Goal: Information Seeking & Learning: Find specific fact

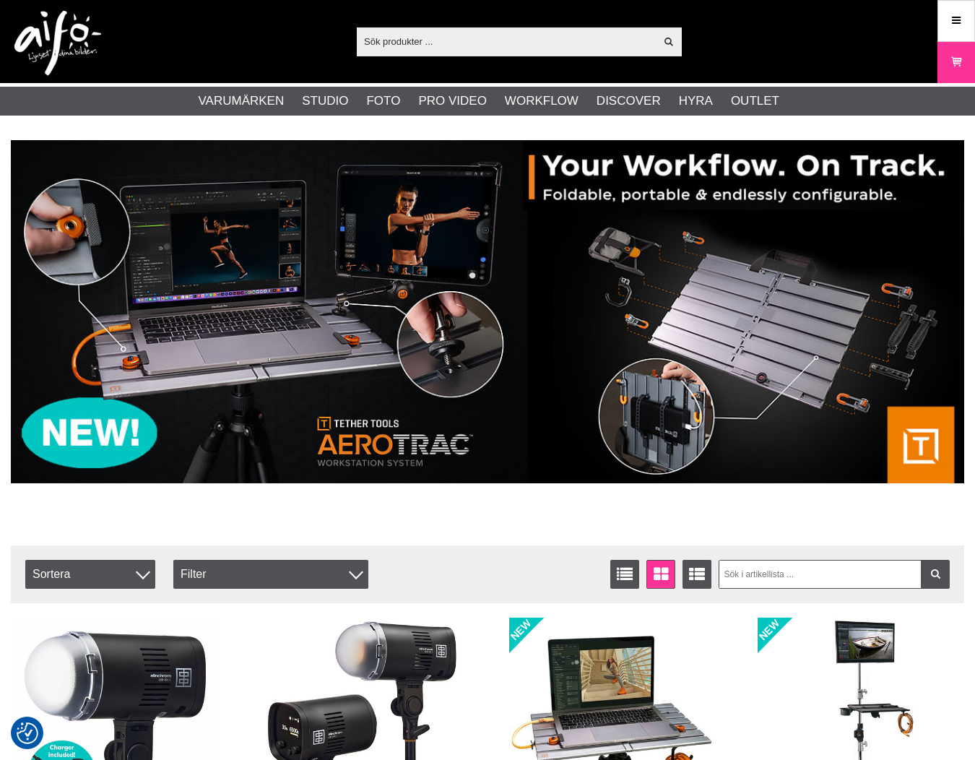
click at [473, 42] on input "text" at bounding box center [506, 41] width 298 height 22
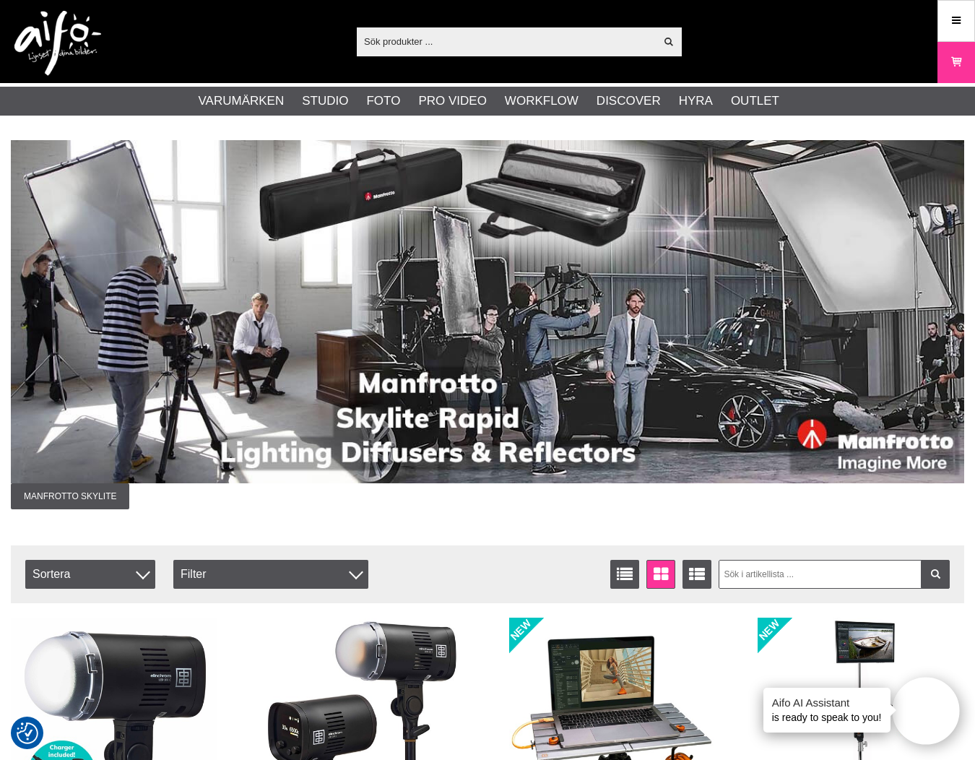
click at [454, 39] on input "text" at bounding box center [506, 41] width 298 height 22
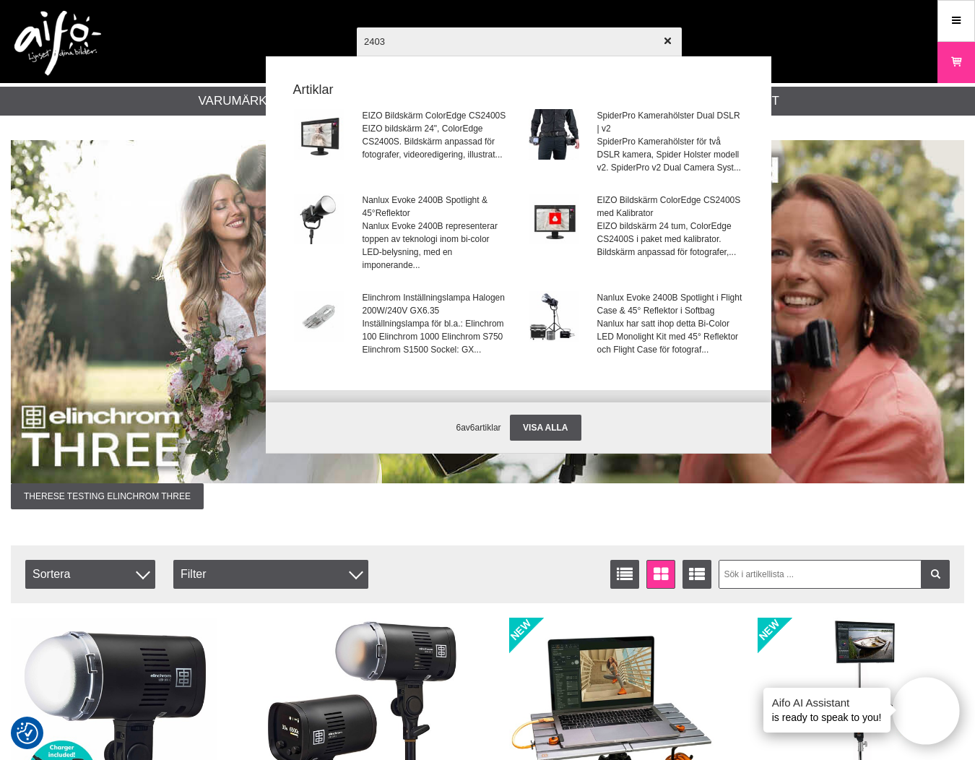
type input "24034"
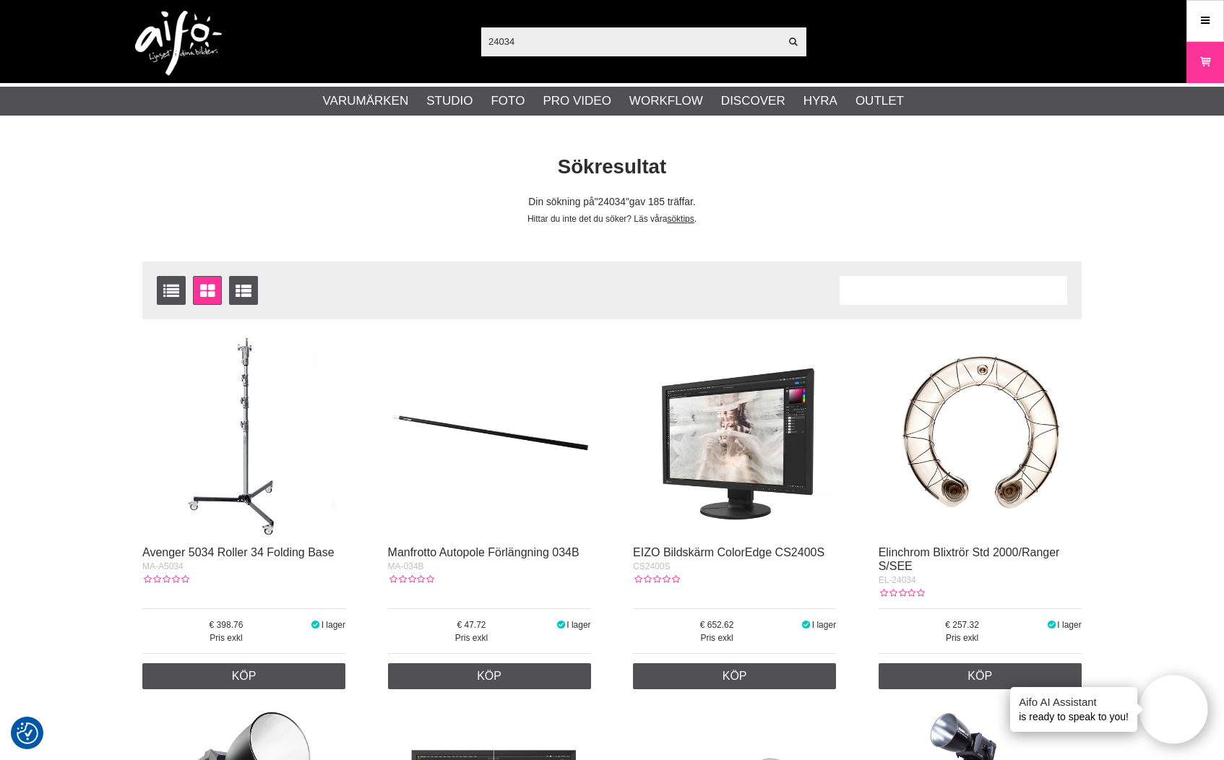
click at [181, 39] on img at bounding box center [178, 43] width 87 height 65
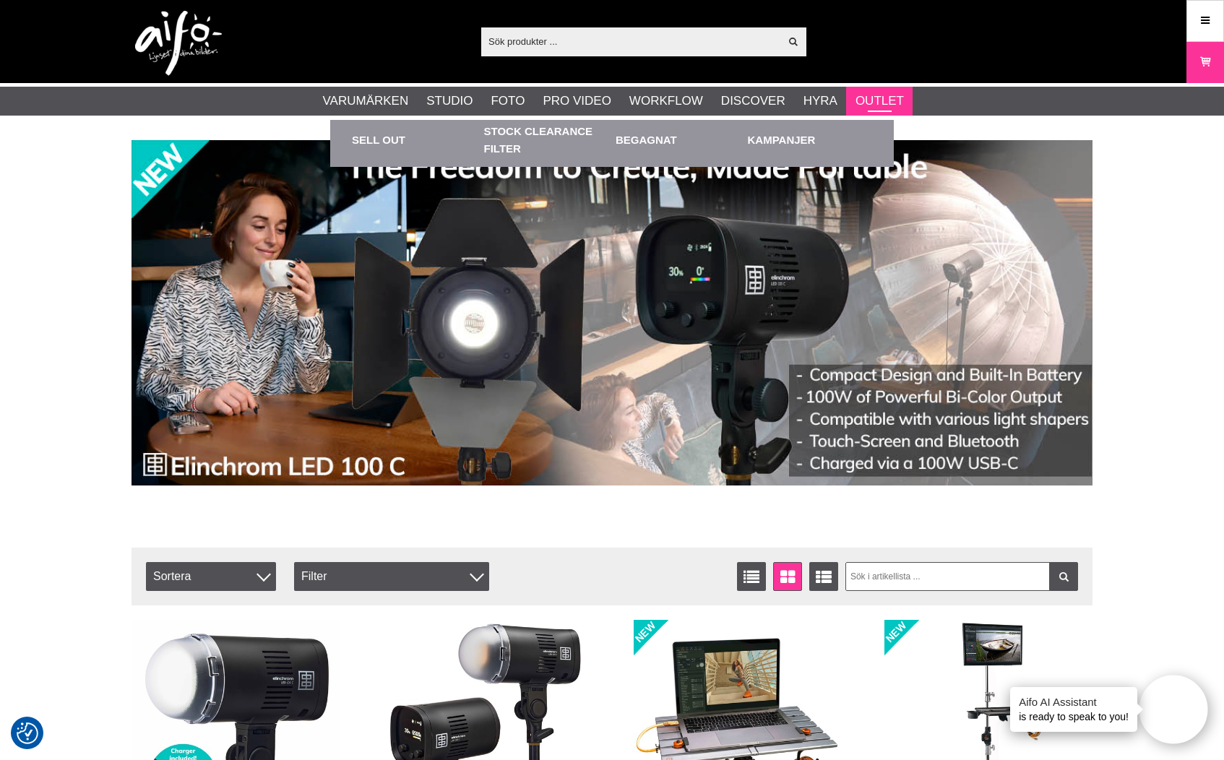
click at [866, 103] on link "Outlet" at bounding box center [879, 101] width 48 height 19
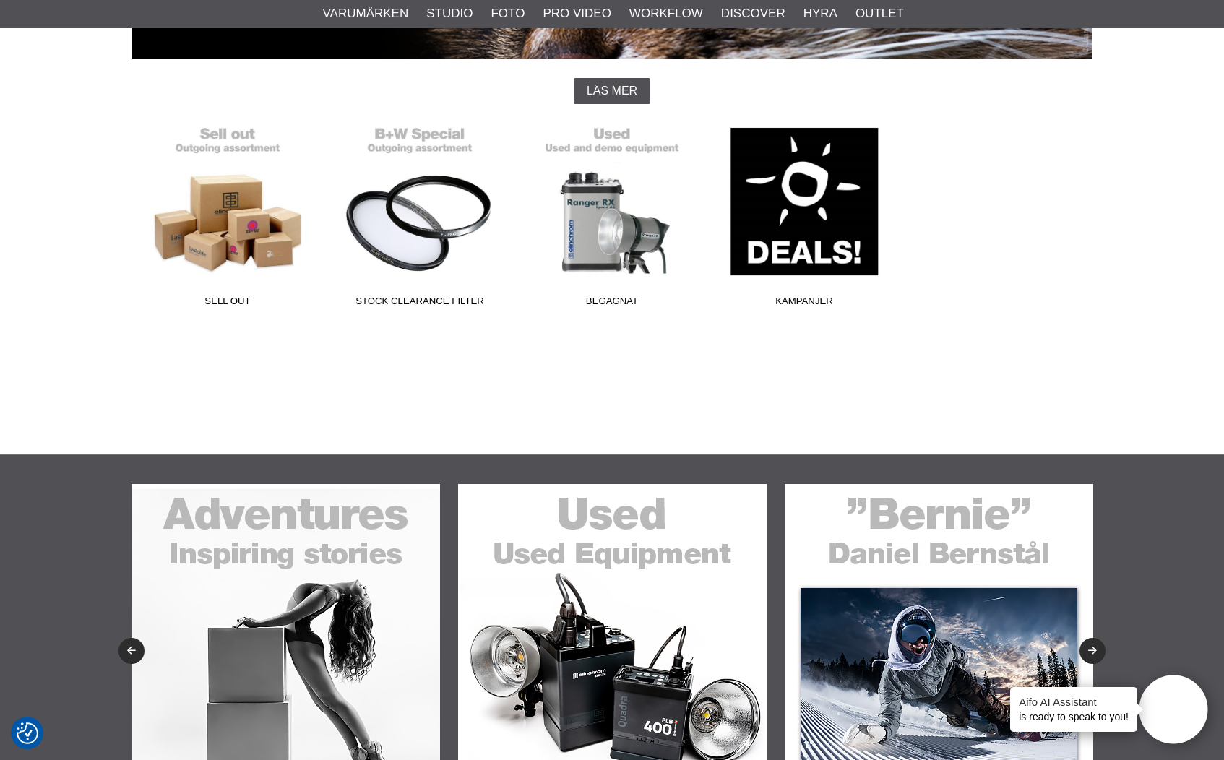
scroll to position [360, 0]
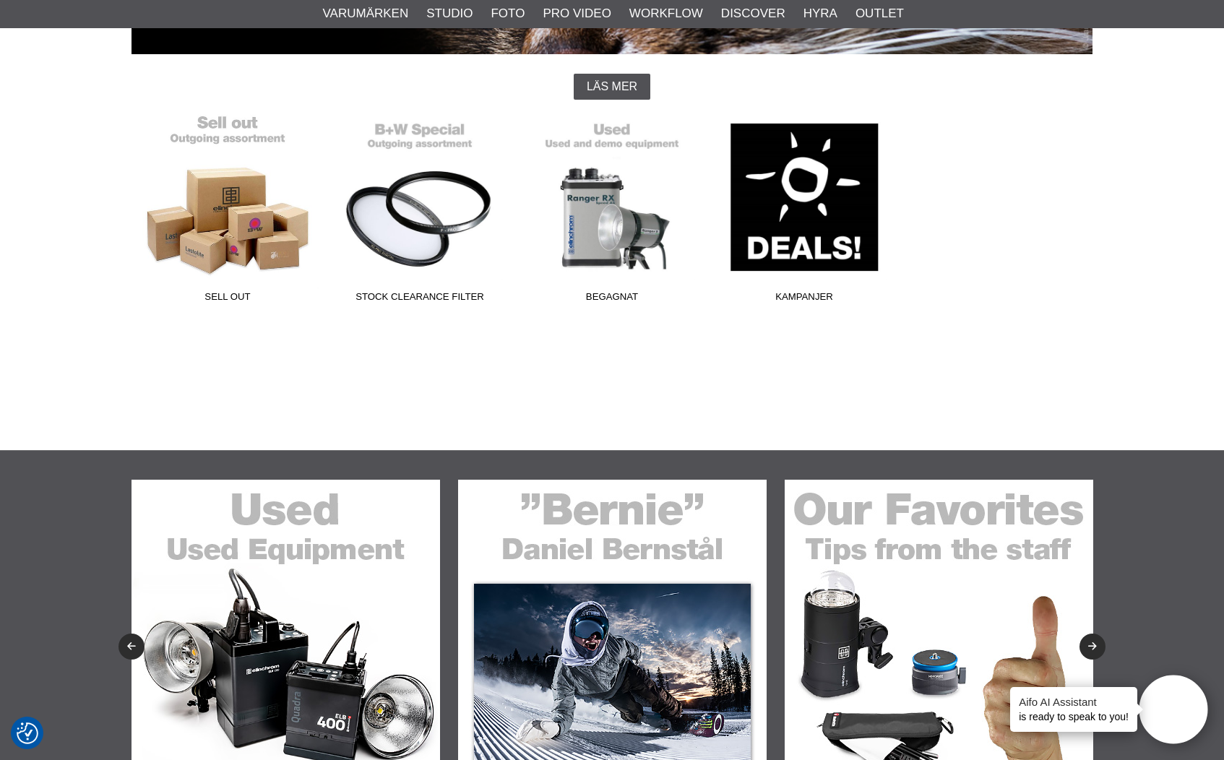
click at [189, 229] on link "Sell out" at bounding box center [227, 211] width 192 height 195
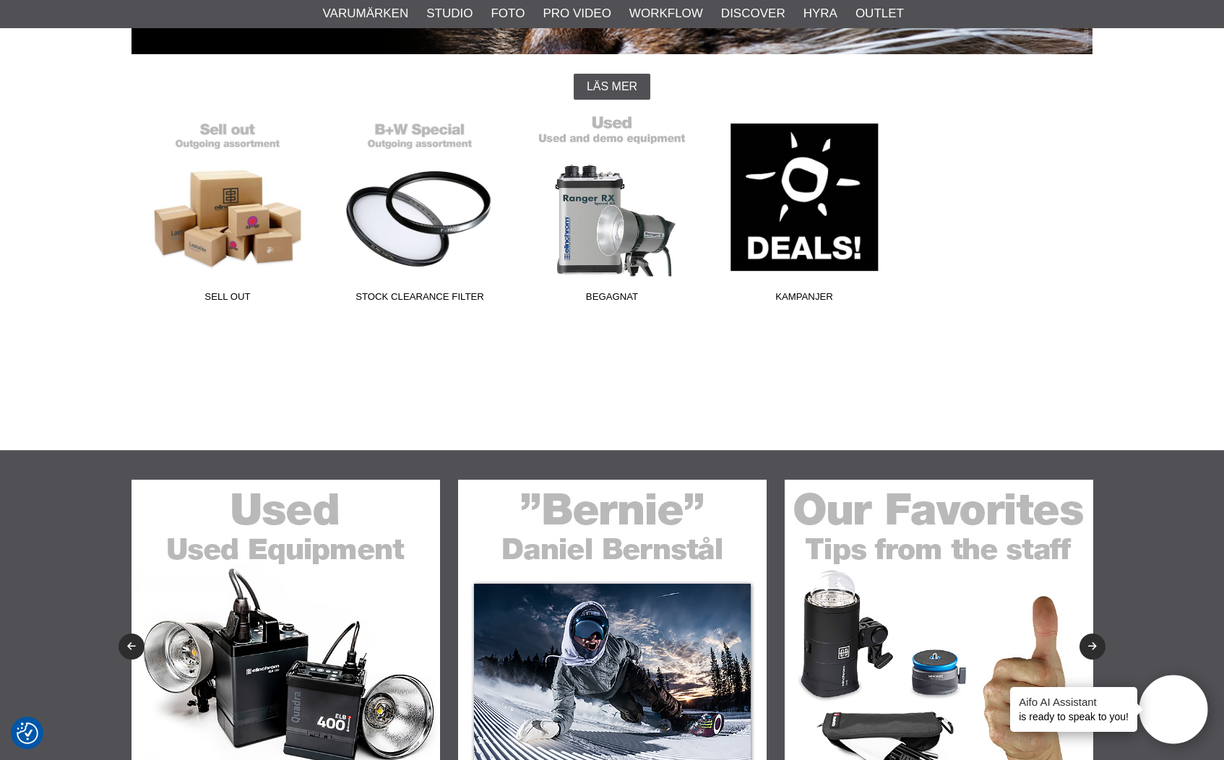
click at [605, 224] on link "Begagnat" at bounding box center [612, 211] width 192 height 195
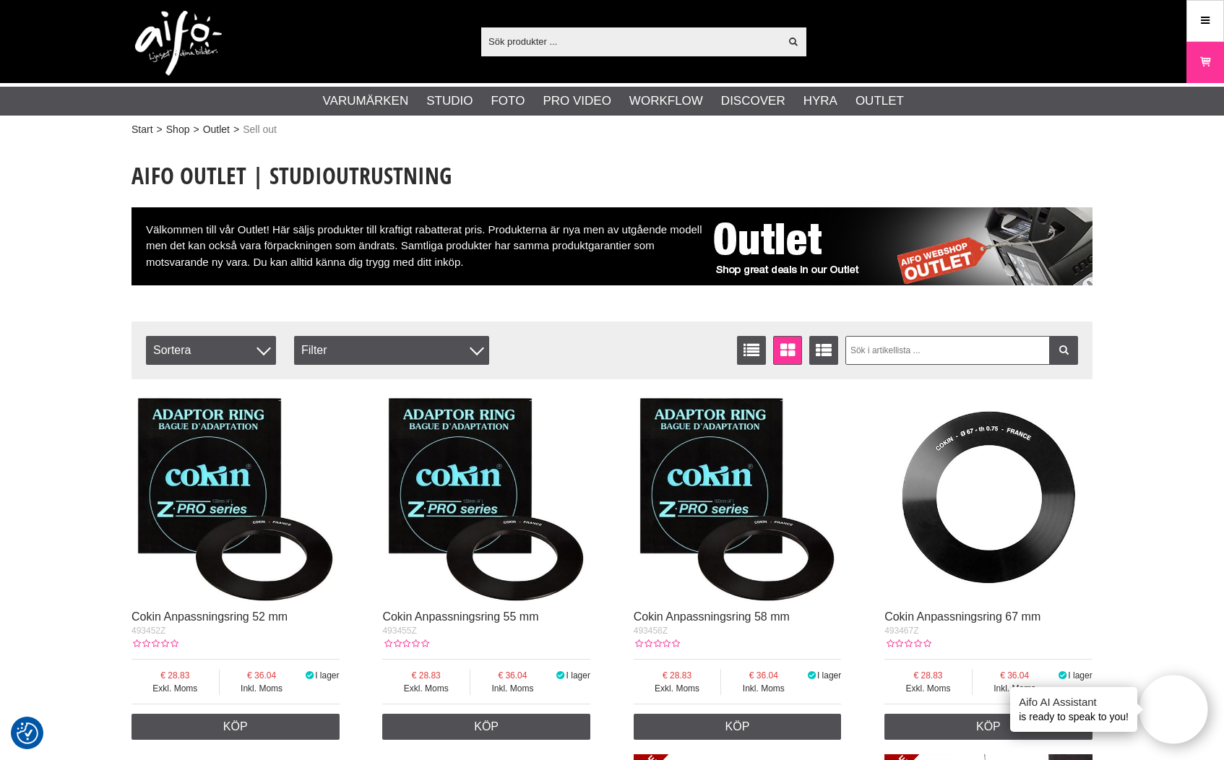
click at [527, 40] on input "text" at bounding box center [630, 41] width 298 height 22
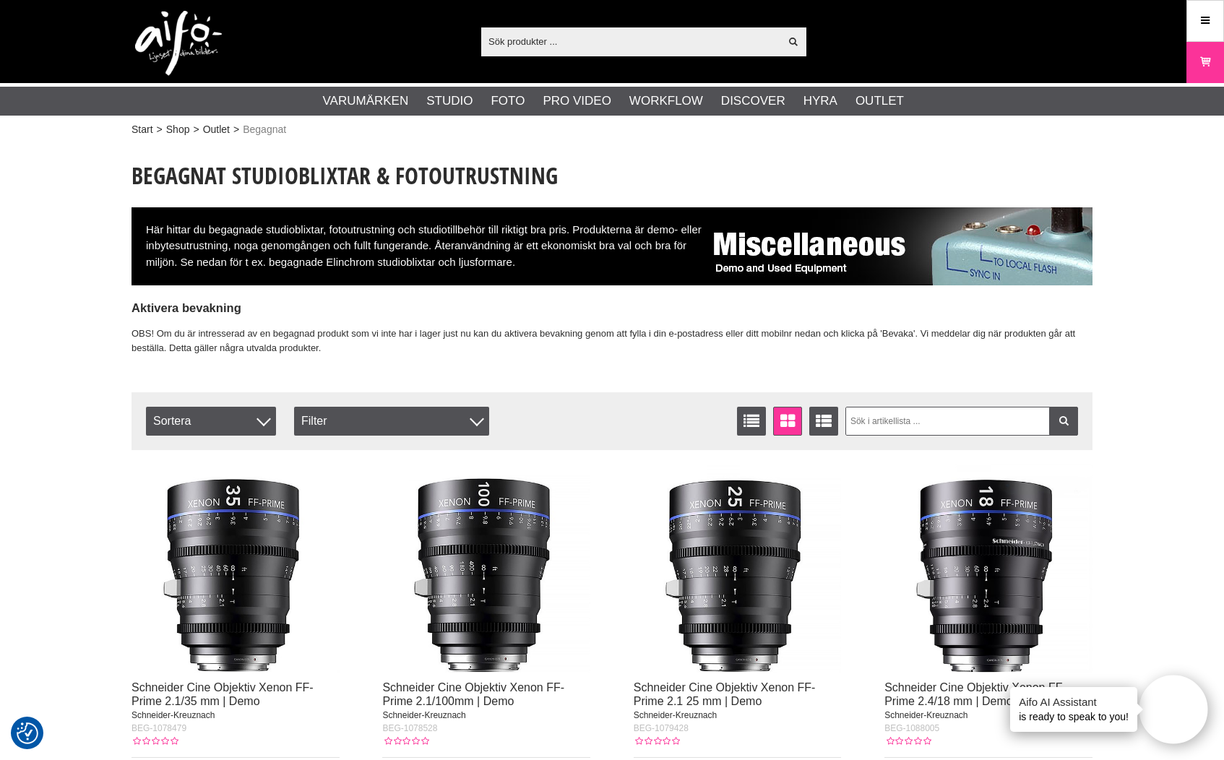
click at [175, 17] on img at bounding box center [178, 43] width 87 height 65
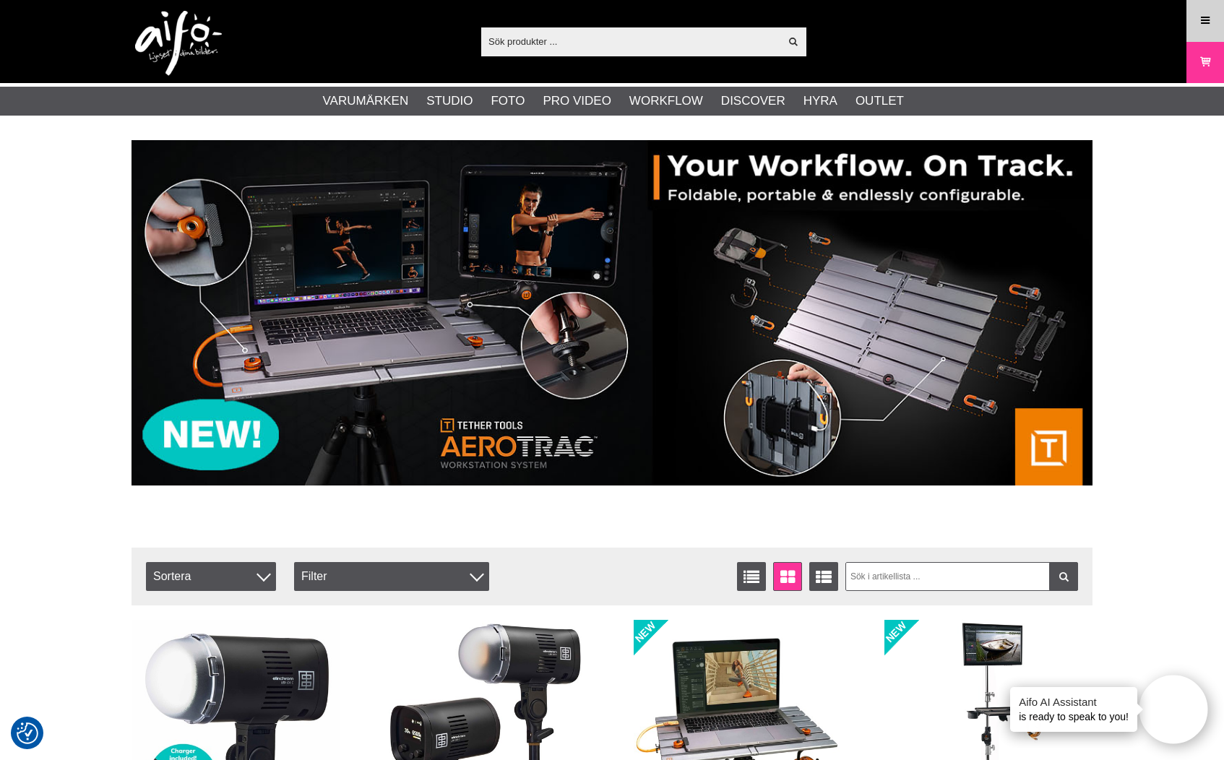
click at [1193, 14] on link "Meny" at bounding box center [1205, 21] width 36 height 34
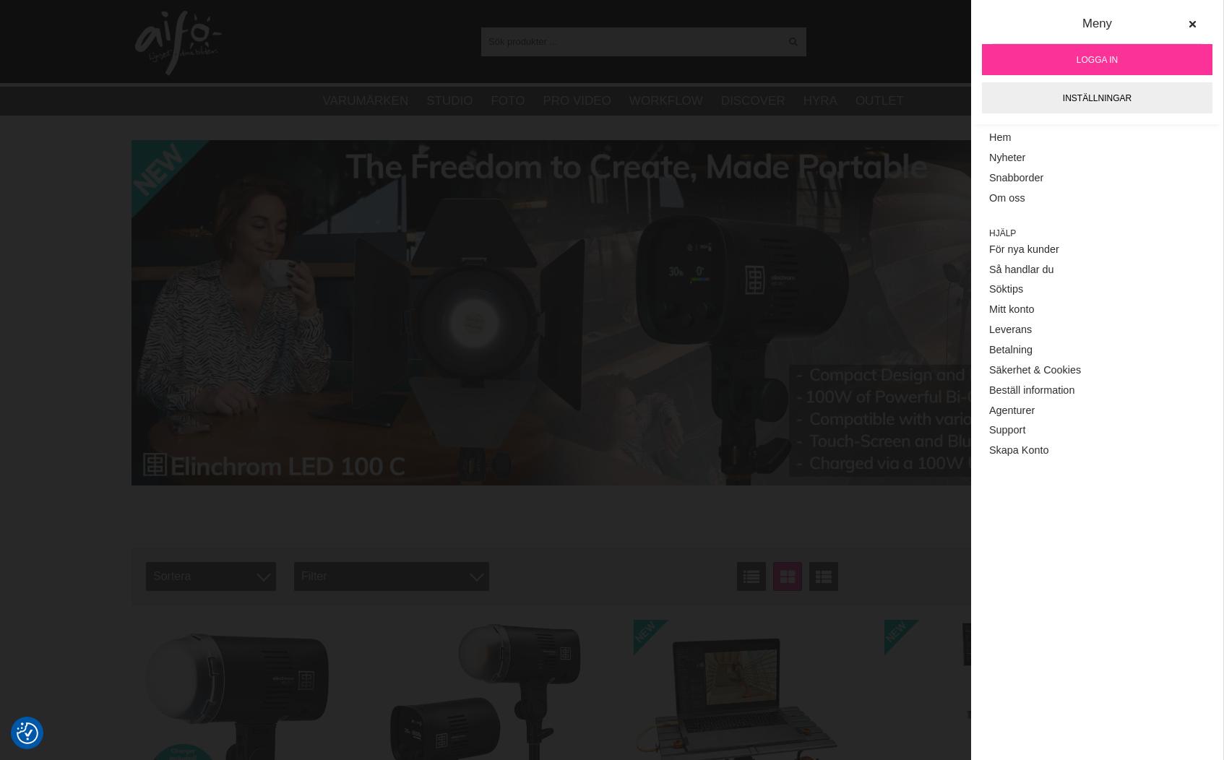
click at [1157, 122] on div "Meny Logga in Inställningar" at bounding box center [1097, 62] width 252 height 124
click at [1157, 97] on link "Inställningar" at bounding box center [1097, 97] width 230 height 31
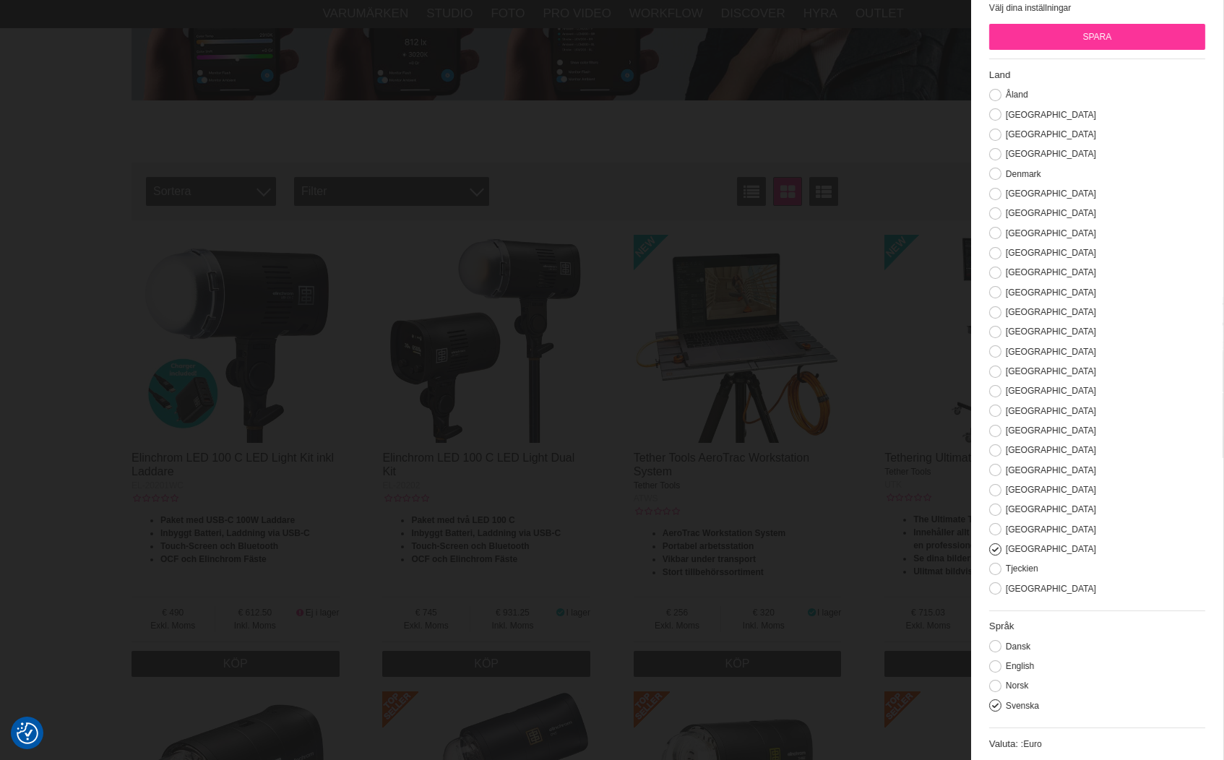
scroll to position [444, 0]
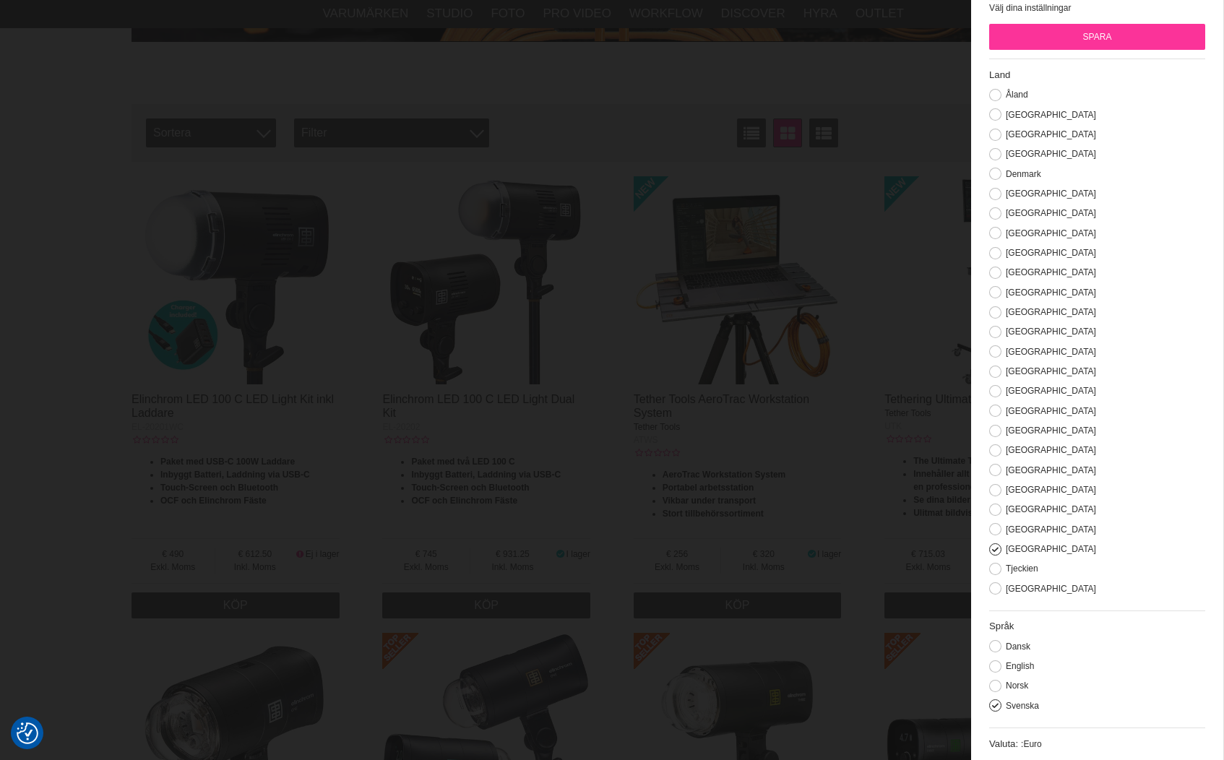
drag, startPoint x: 1034, startPoint y: 754, endPoint x: 1034, endPoint y: 745, distance: 9.4
click at [1034, 753] on div "Valuta: : Euro" at bounding box center [1097, 743] width 216 height 33
click at [1034, 743] on span "Euro" at bounding box center [1032, 744] width 18 height 10
click at [1011, 745] on label "Valuta: :" at bounding box center [1006, 743] width 34 height 11
click at [995, 652] on button at bounding box center [995, 646] width 12 height 12
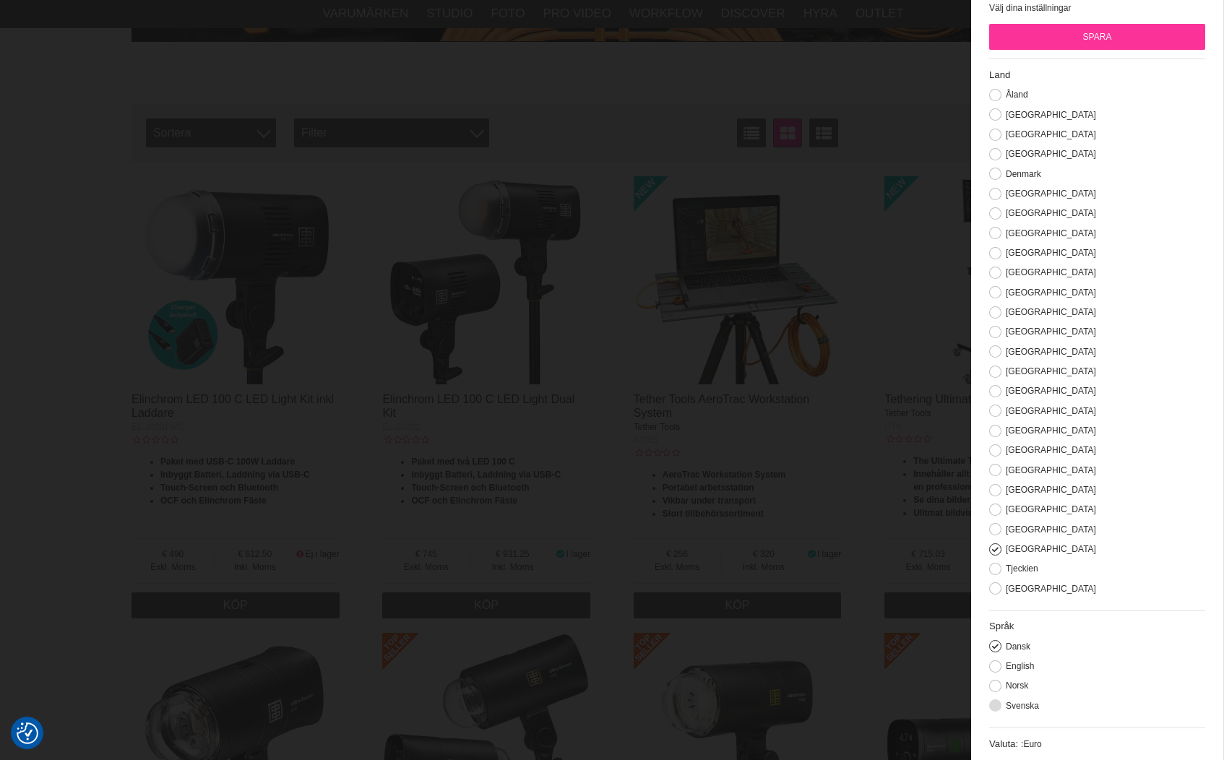
click at [998, 704] on button at bounding box center [995, 705] width 12 height 12
click at [995, 570] on button at bounding box center [995, 569] width 12 height 12
click at [993, 543] on button at bounding box center [995, 549] width 12 height 12
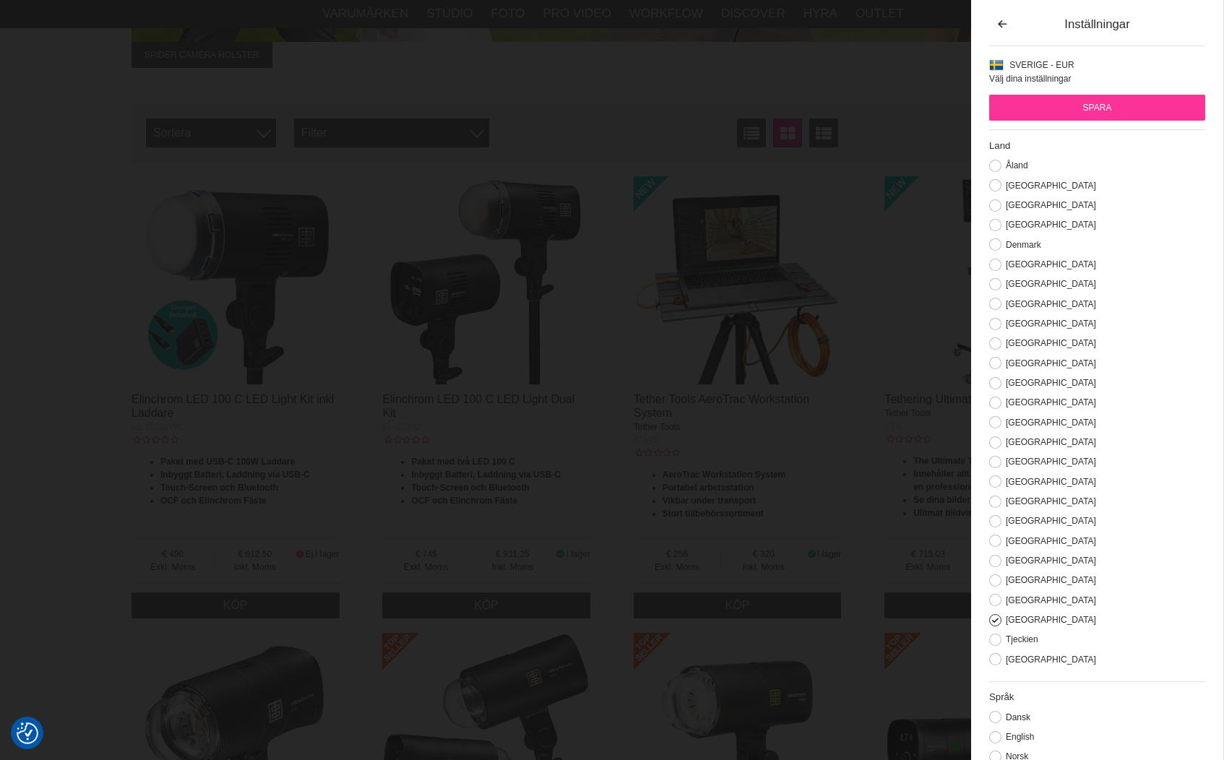
scroll to position [0, 0]
click at [1039, 66] on span "Sverige - EUR" at bounding box center [1041, 65] width 64 height 10
click at [1028, 82] on span "Välj dina inställningar" at bounding box center [1030, 79] width 82 height 10
click at [1068, 107] on input "Spara" at bounding box center [1097, 108] width 216 height 26
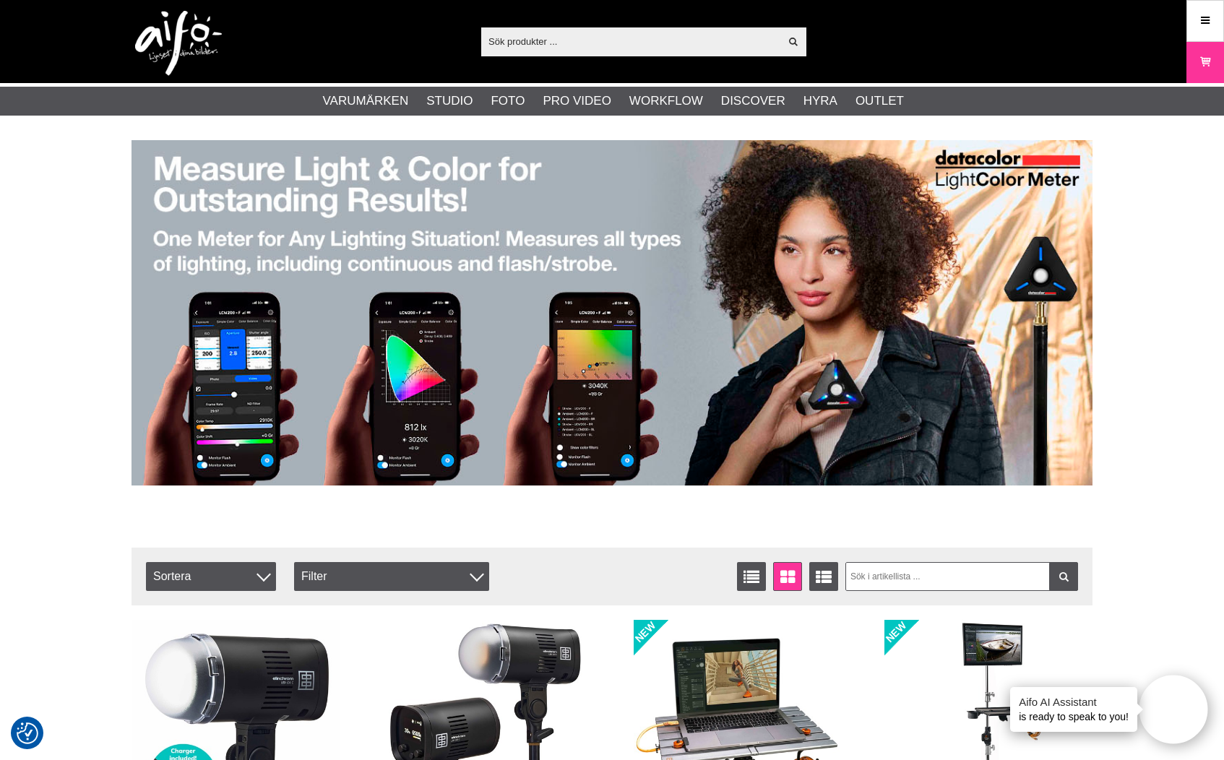
click at [670, 49] on input "text" at bounding box center [630, 41] width 298 height 22
click at [670, 33] on input "text" at bounding box center [630, 41] width 298 height 22
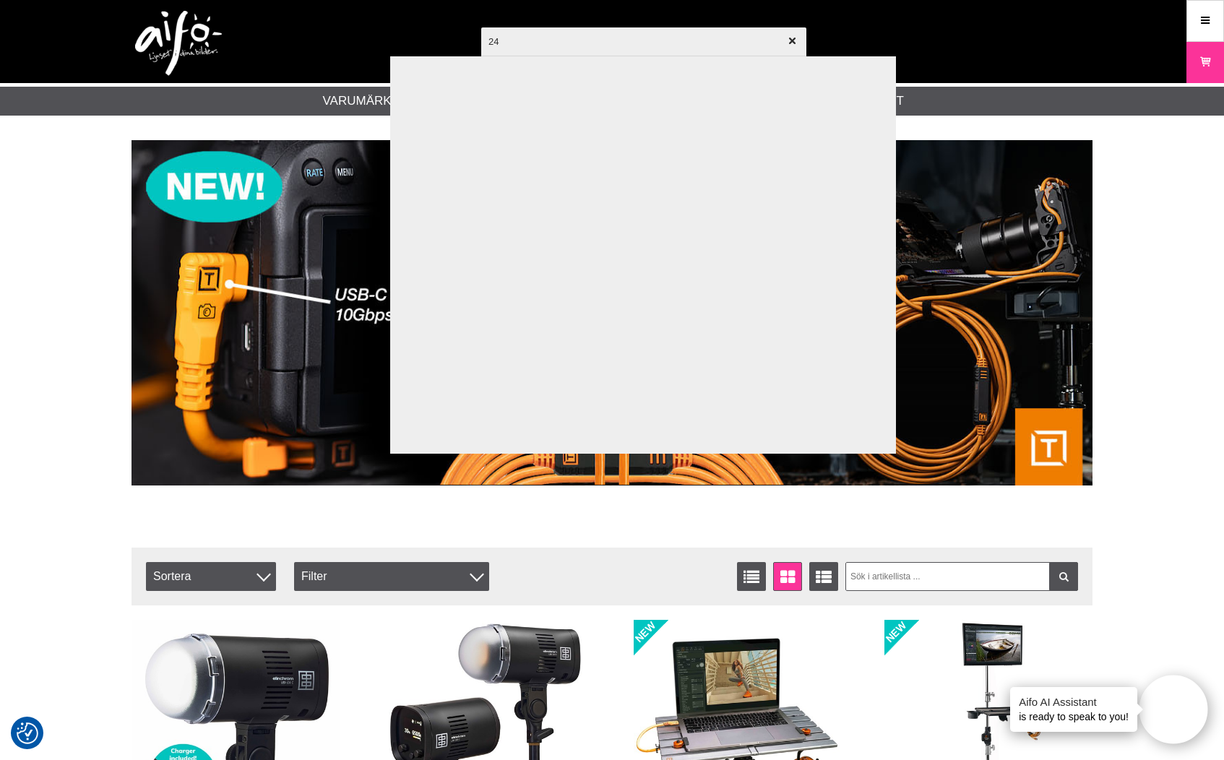
click at [540, 43] on input "24" at bounding box center [643, 41] width 325 height 51
click at [536, 38] on input "240" at bounding box center [643, 41] width 325 height 51
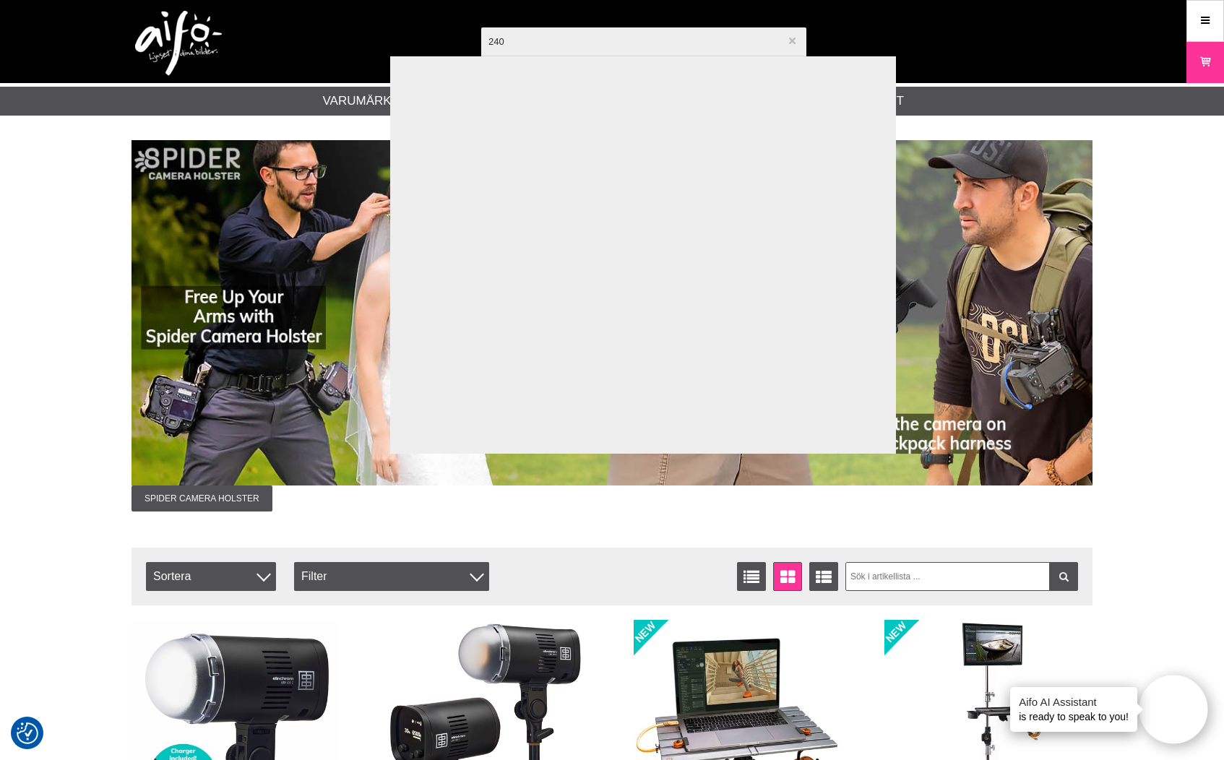
type input "240"
click at [789, 45] on icon "button" at bounding box center [792, 41] width 10 height 10
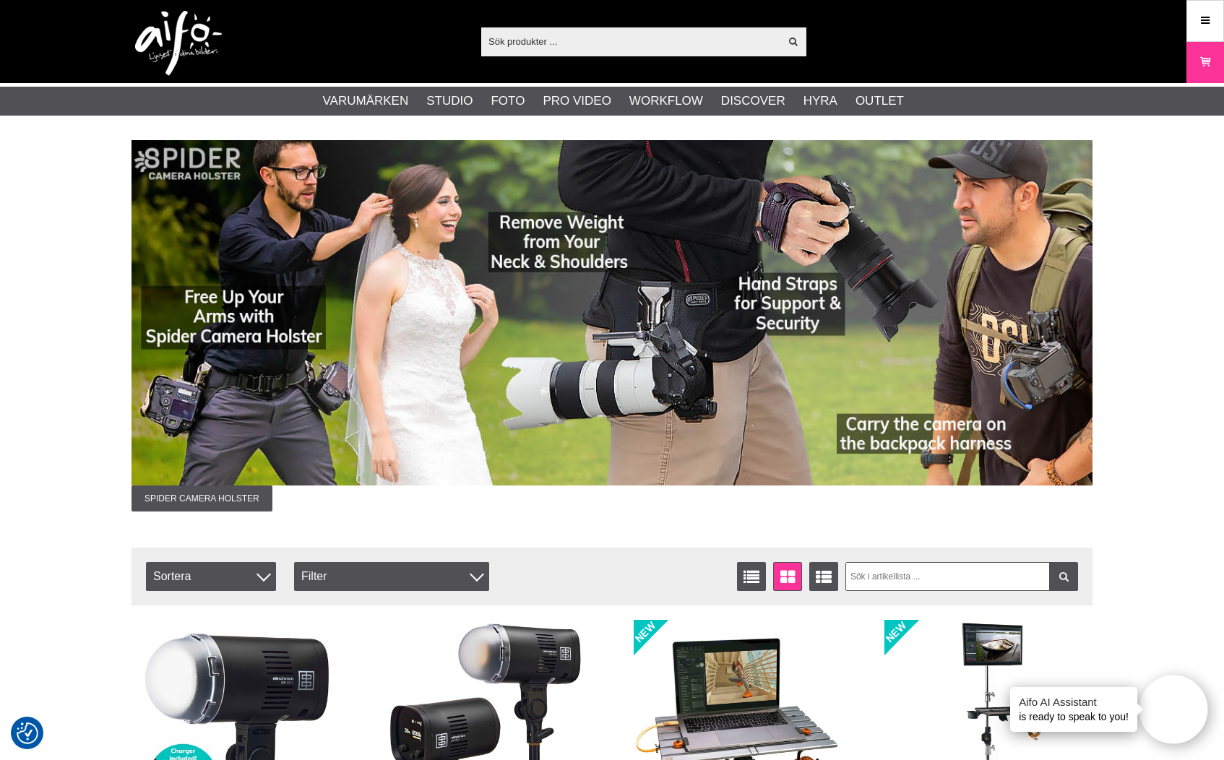
click at [570, 50] on input "text" at bounding box center [630, 41] width 298 height 22
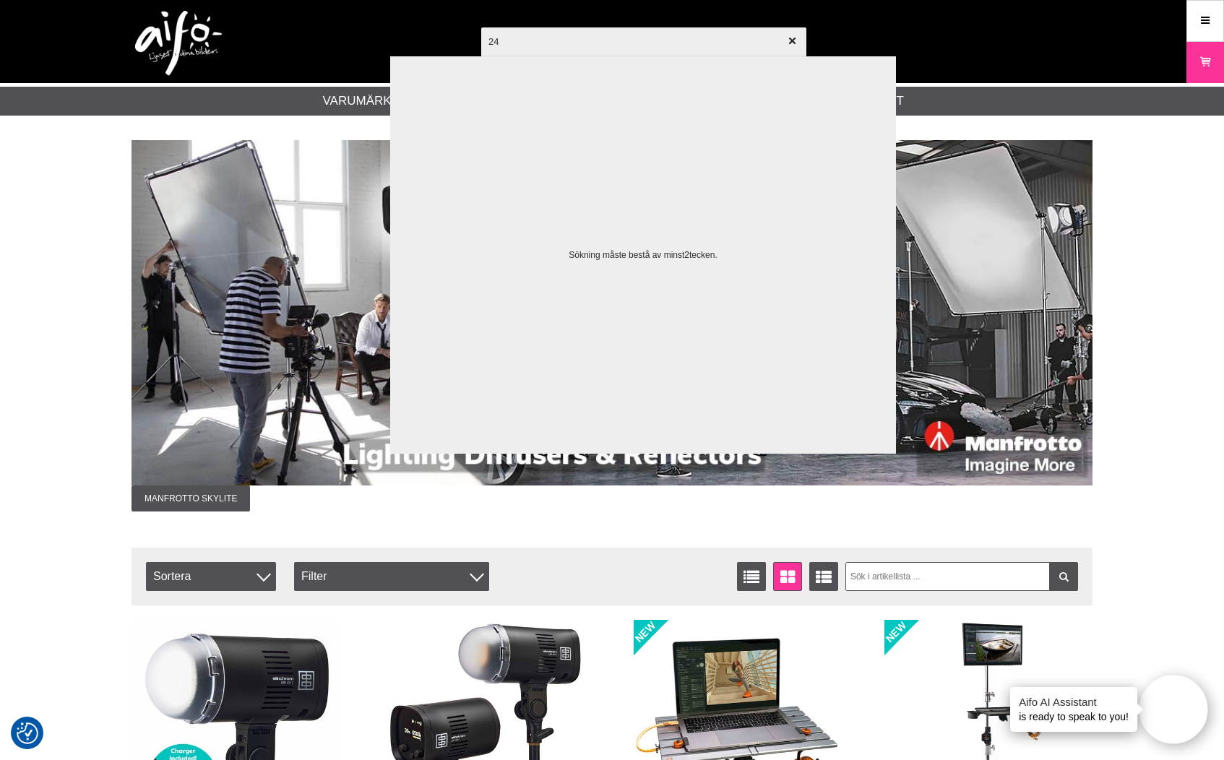
type input "240"
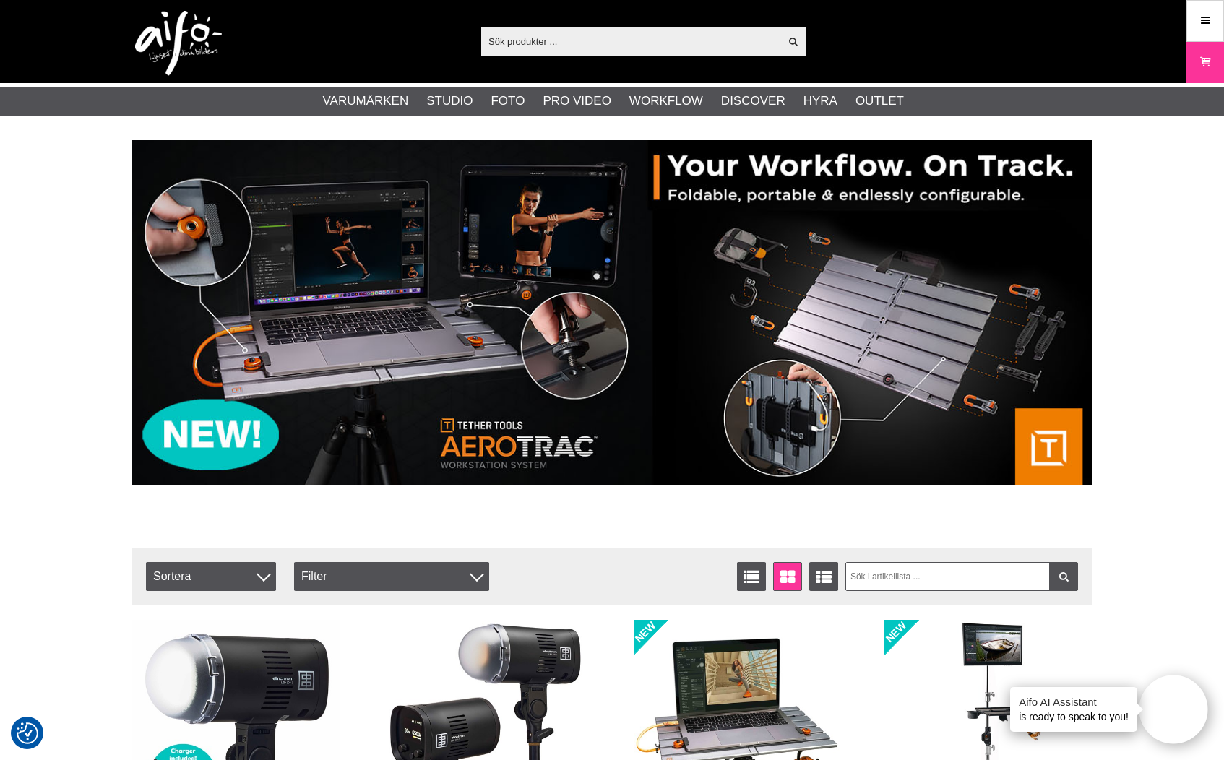
click at [611, 37] on input "text" at bounding box center [630, 41] width 298 height 22
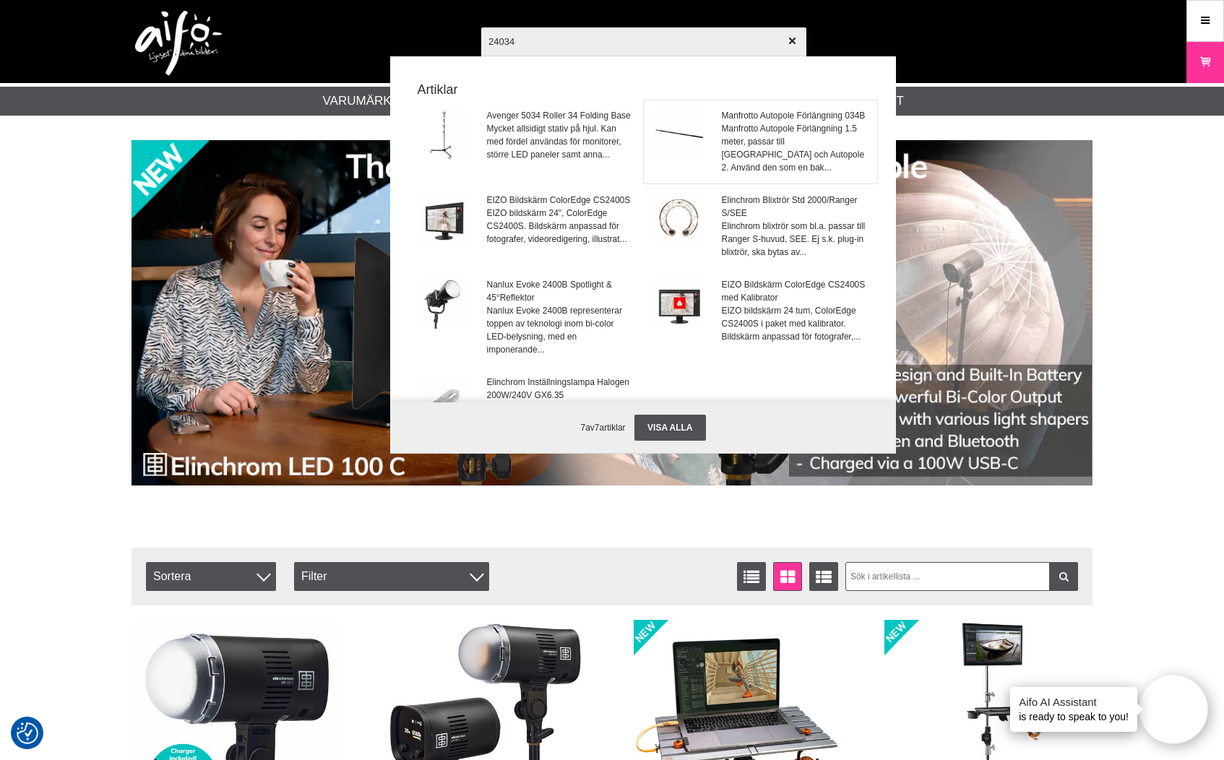
type input "24034"
click at [802, 179] on link "Manfrotto Autopole Förlängning 034B Manfrotto Autopole Förlängning 1.5 meter, p…" at bounding box center [760, 141] width 233 height 83
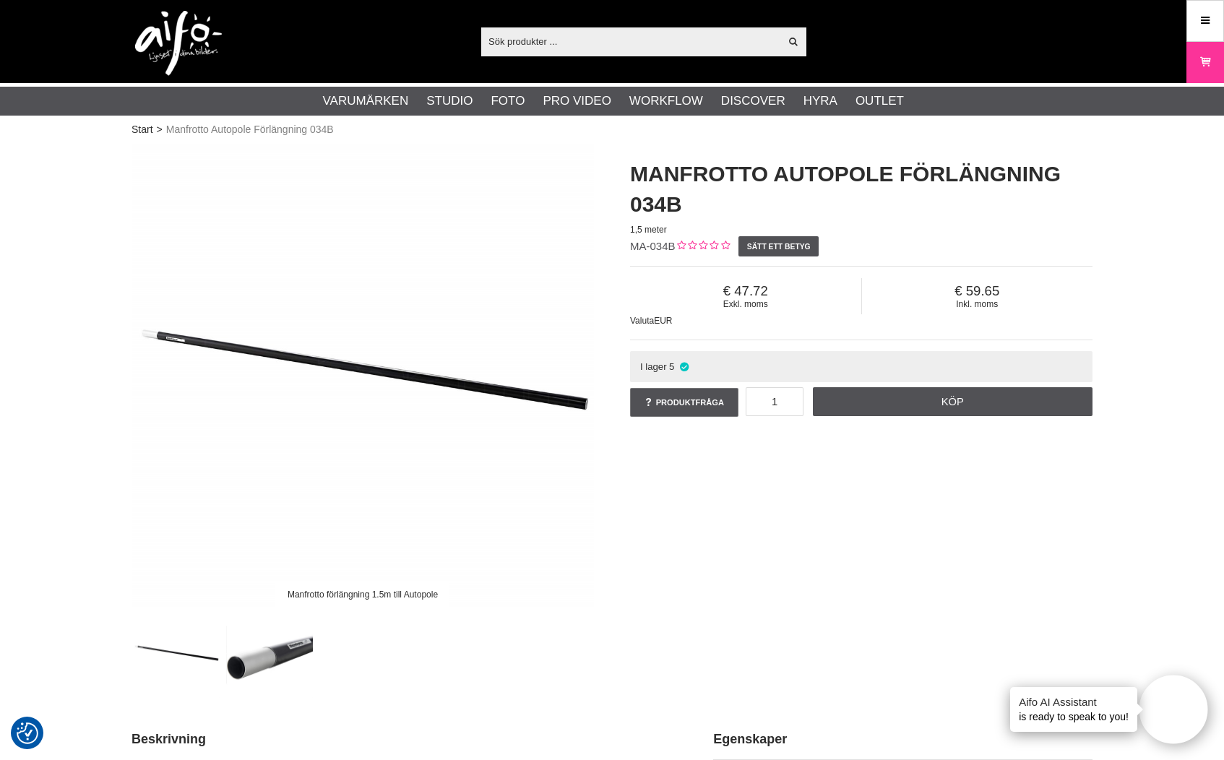
click at [502, 45] on input "text" at bounding box center [630, 41] width 298 height 22
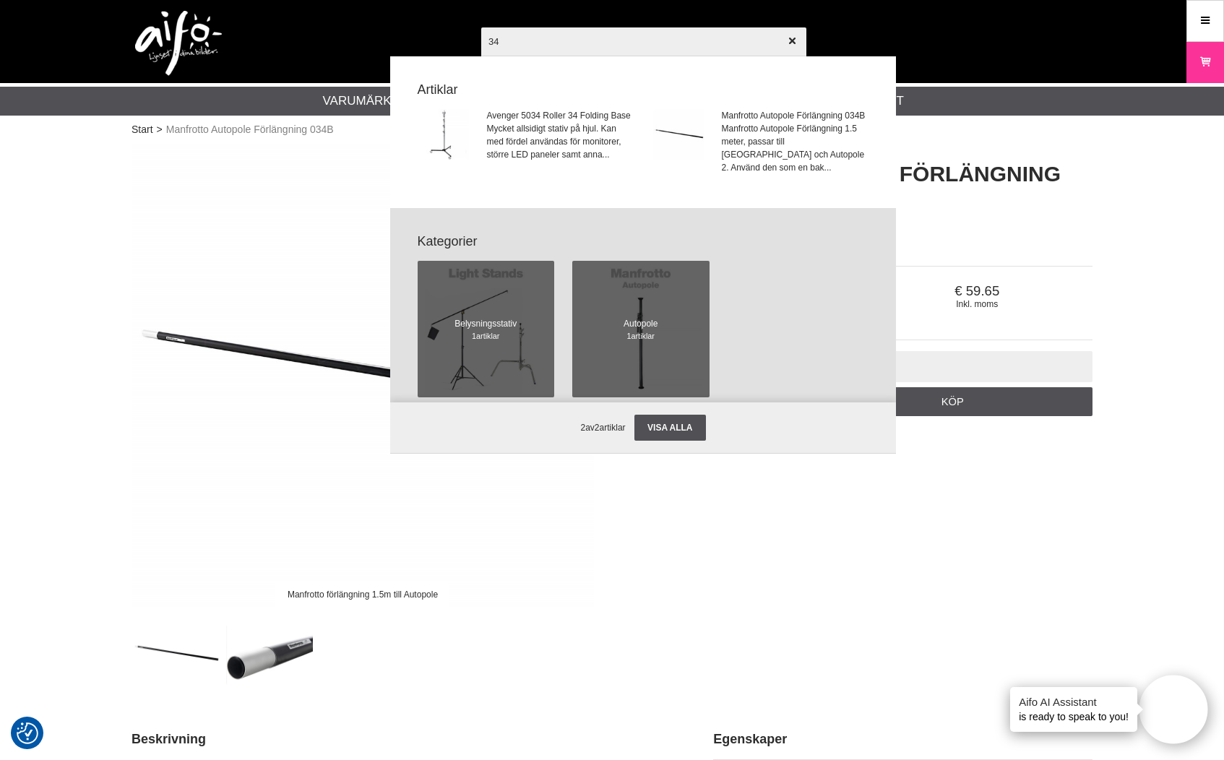
type input "3"
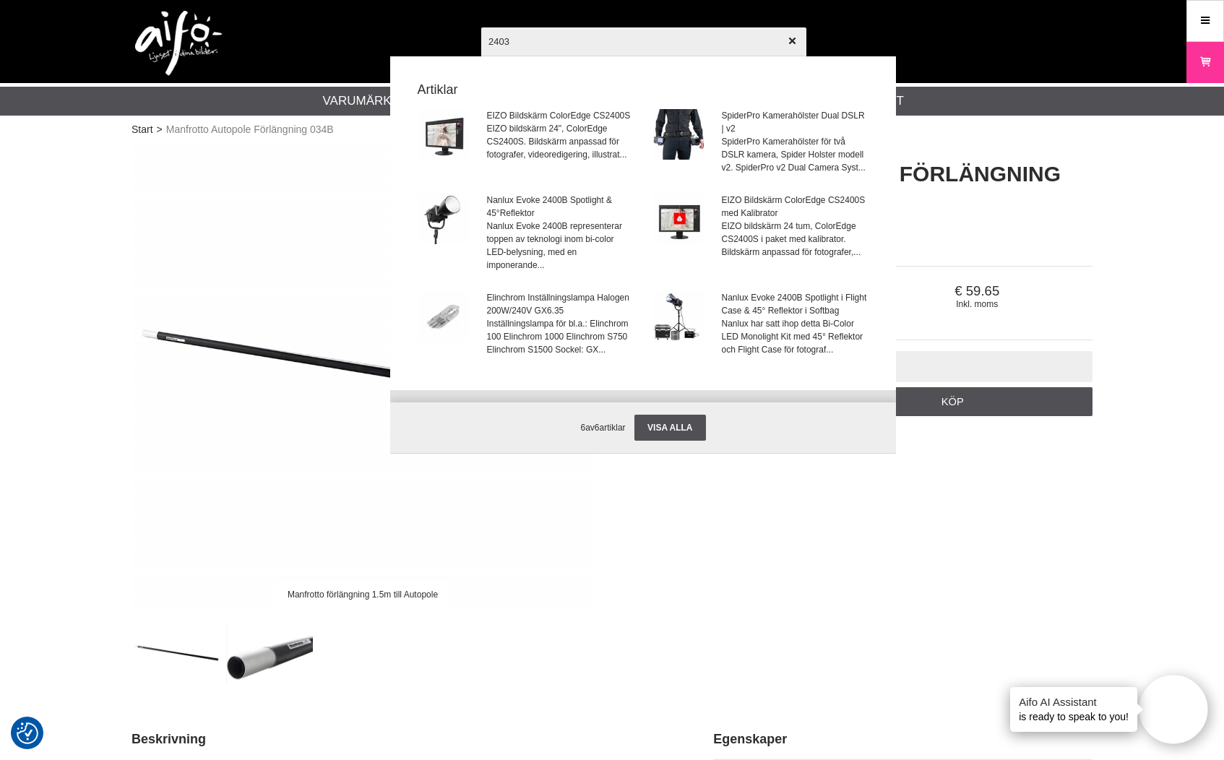
type input "24034"
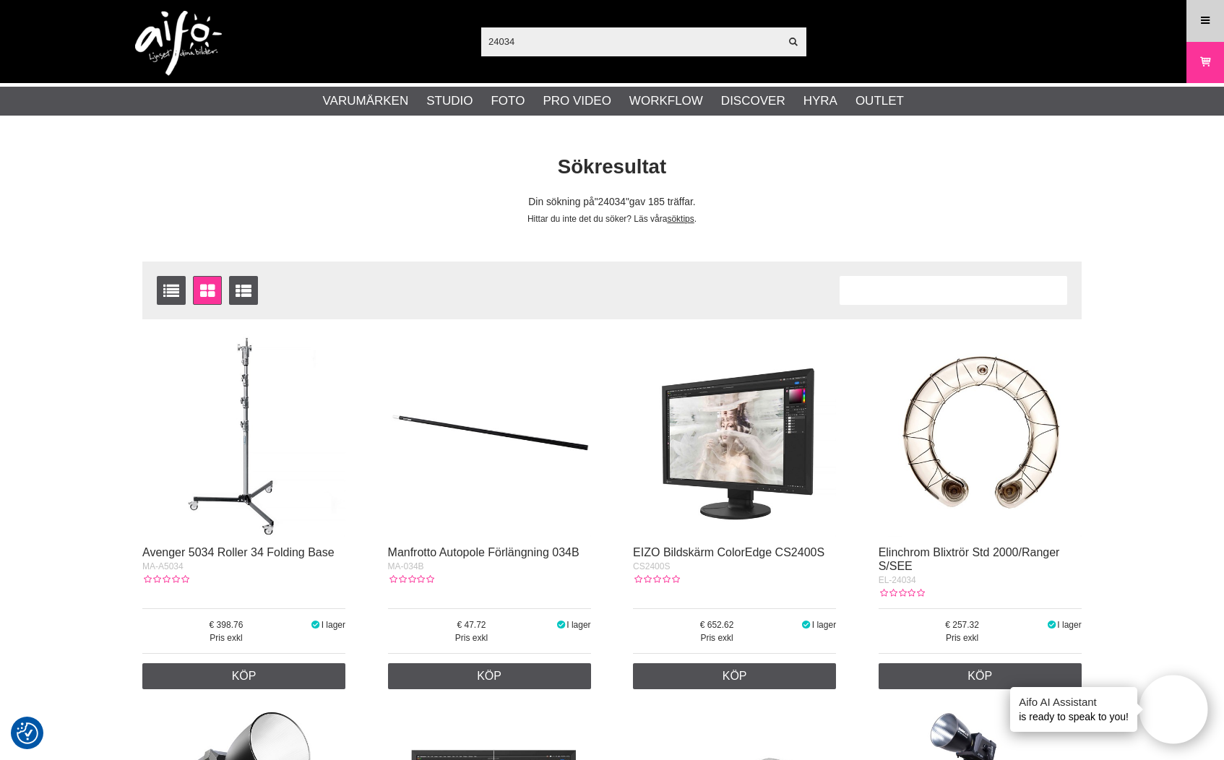
click at [1193, 13] on link "Meny" at bounding box center [1205, 21] width 36 height 34
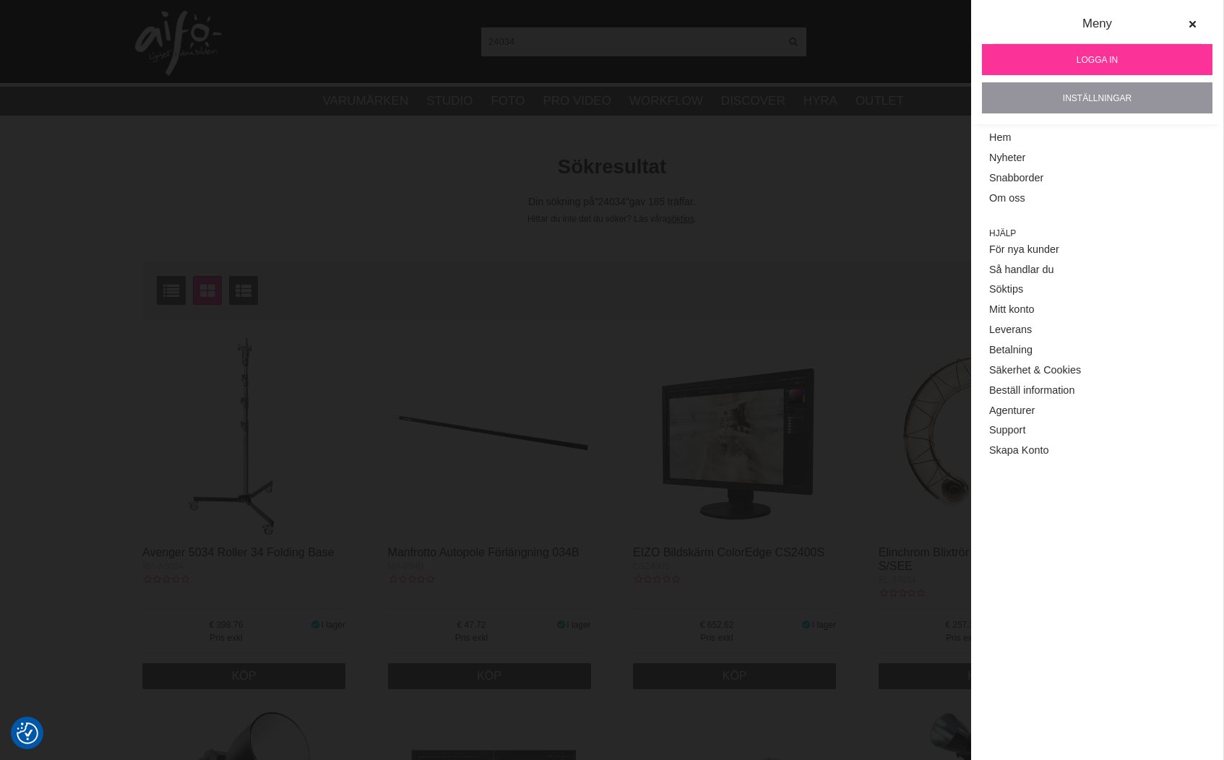
click at [1102, 98] on link "Inställningar" at bounding box center [1097, 97] width 230 height 31
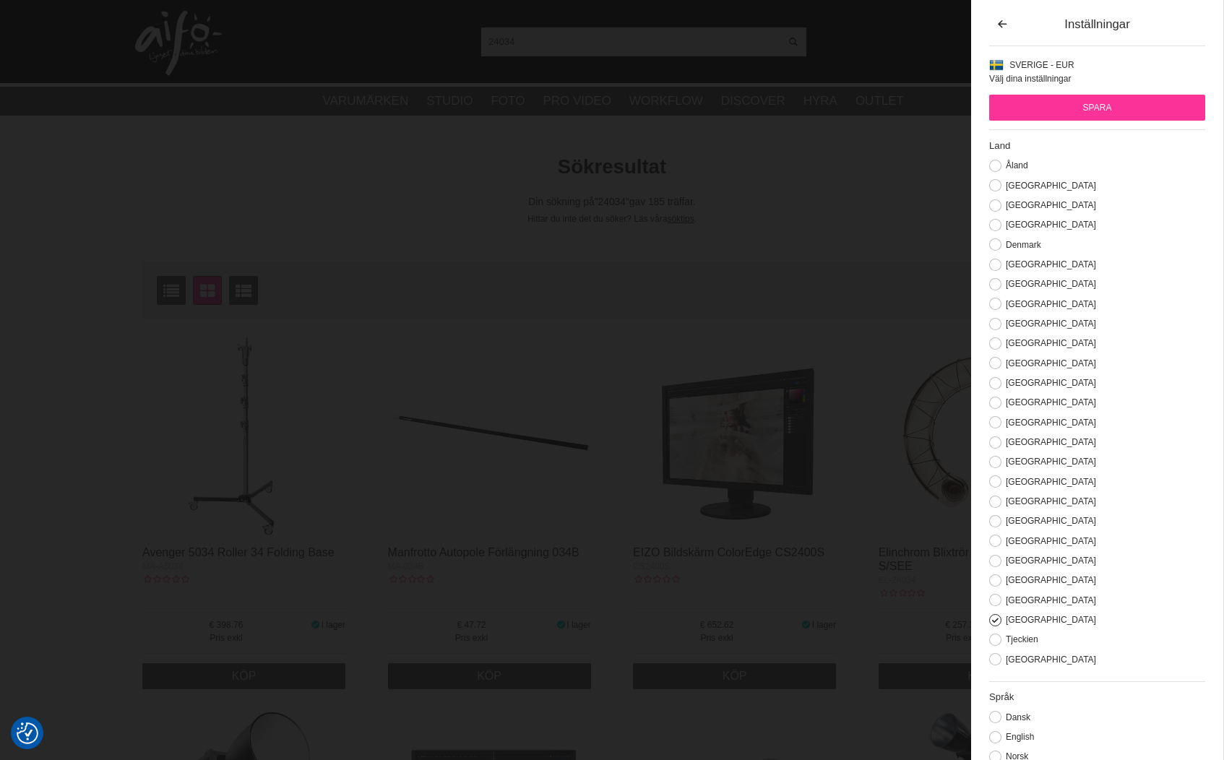
click at [1025, 69] on span "Sverige - EUR" at bounding box center [1041, 65] width 64 height 10
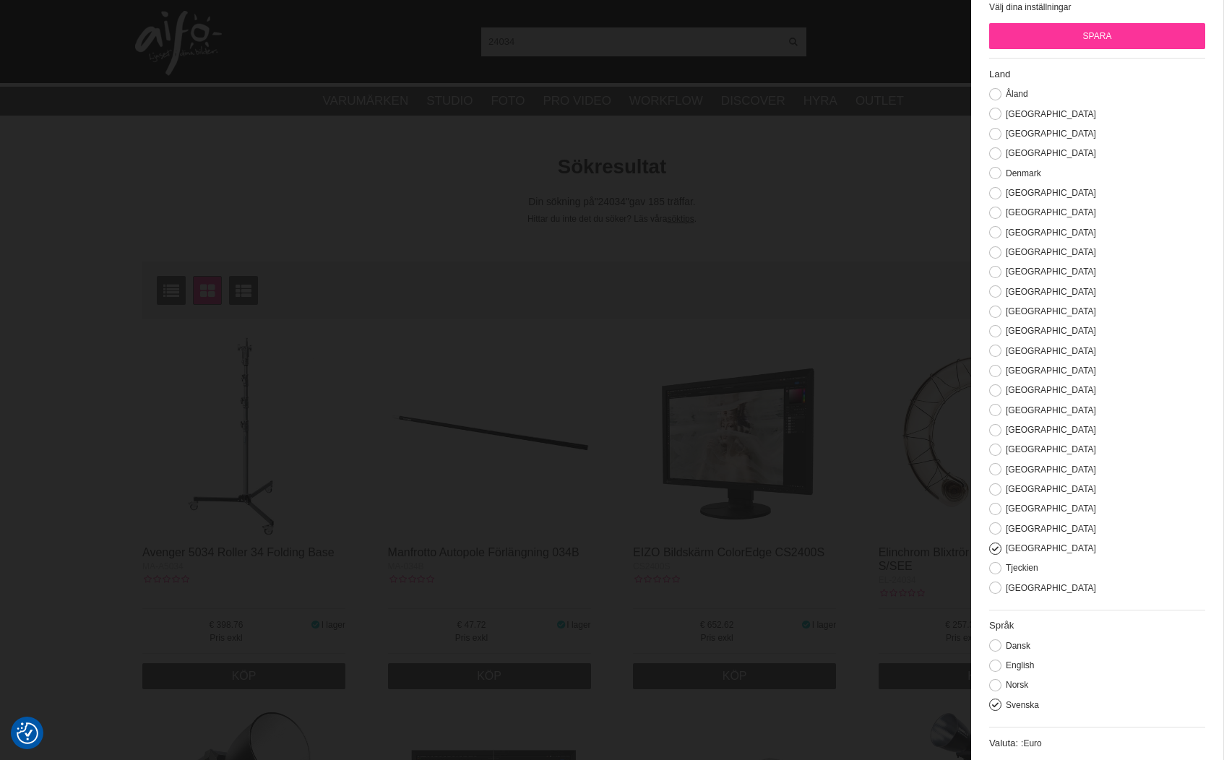
scroll to position [71, 0]
click at [1023, 743] on label "Valuta: :" at bounding box center [1006, 743] width 34 height 11
click at [1013, 743] on label "Valuta: :" at bounding box center [1006, 743] width 34 height 11
click at [1007, 743] on label "Valuta: :" at bounding box center [1006, 743] width 34 height 11
click at [1039, 744] on span "Euro" at bounding box center [1032, 744] width 18 height 10
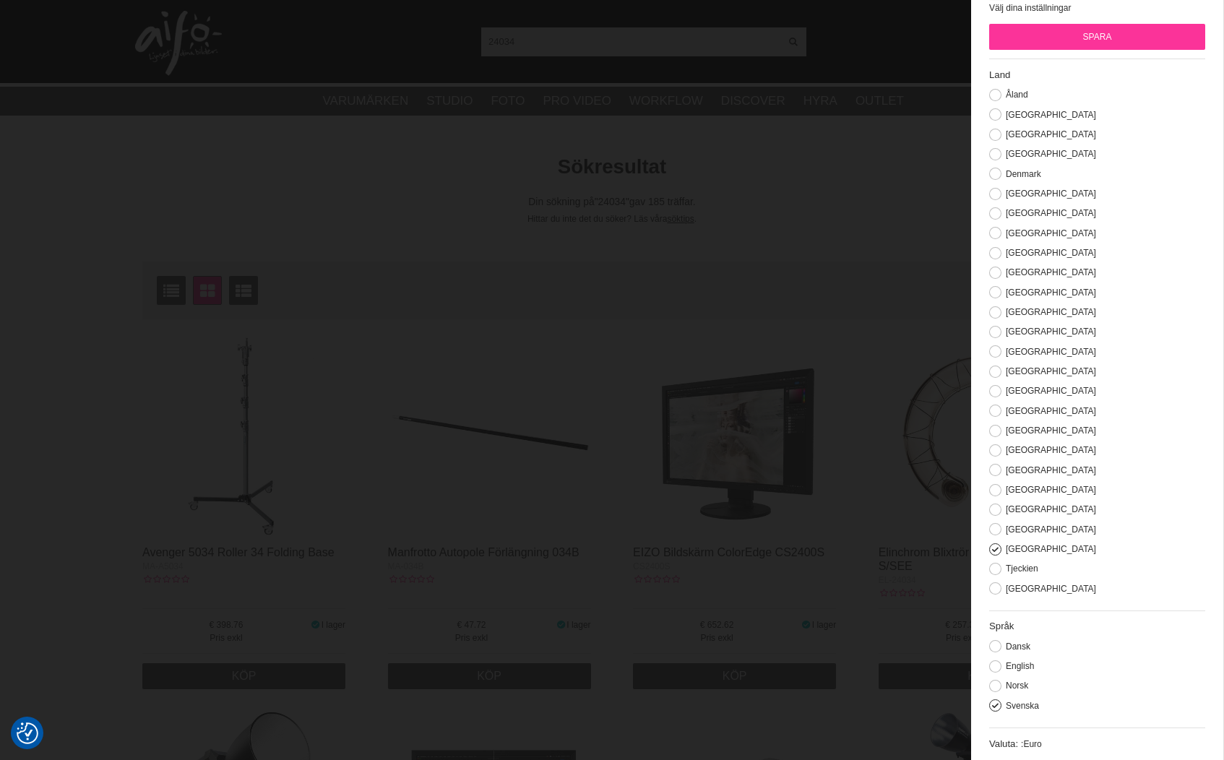
click at [1074, 37] on input "Spara" at bounding box center [1097, 37] width 216 height 26
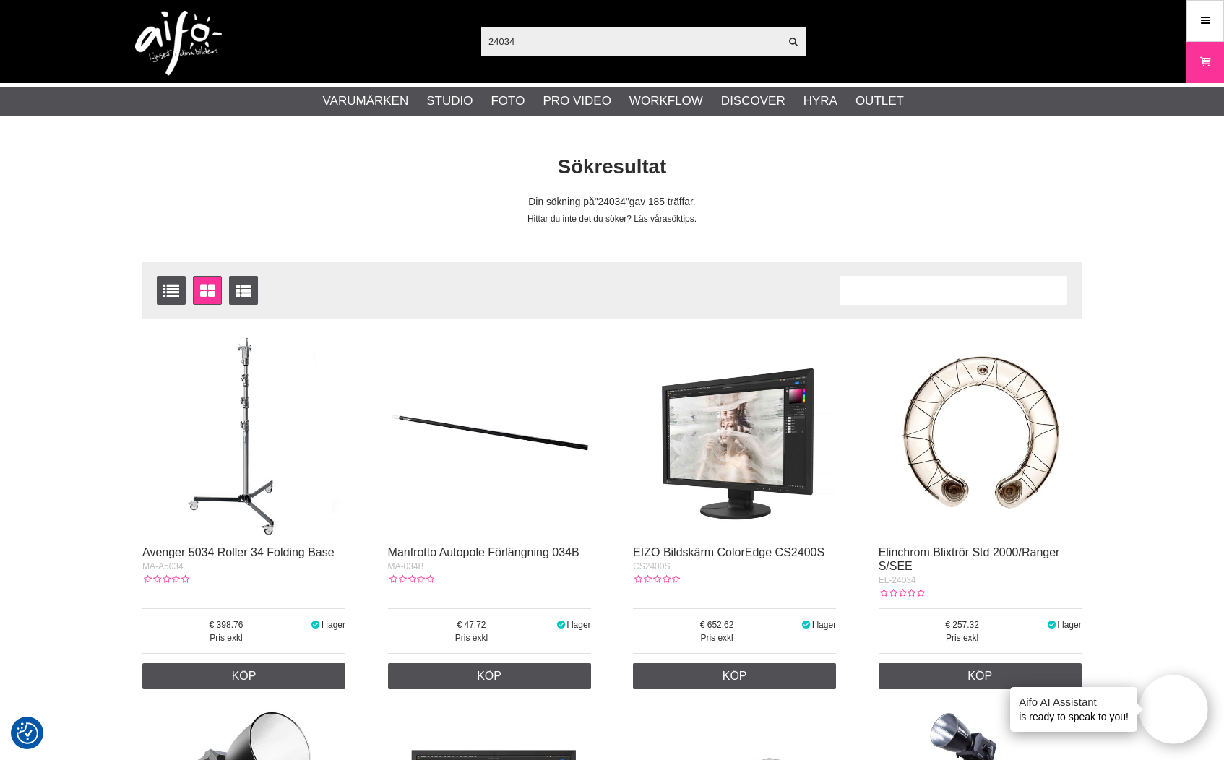
click at [968, 488] on img at bounding box center [979, 435] width 203 height 203
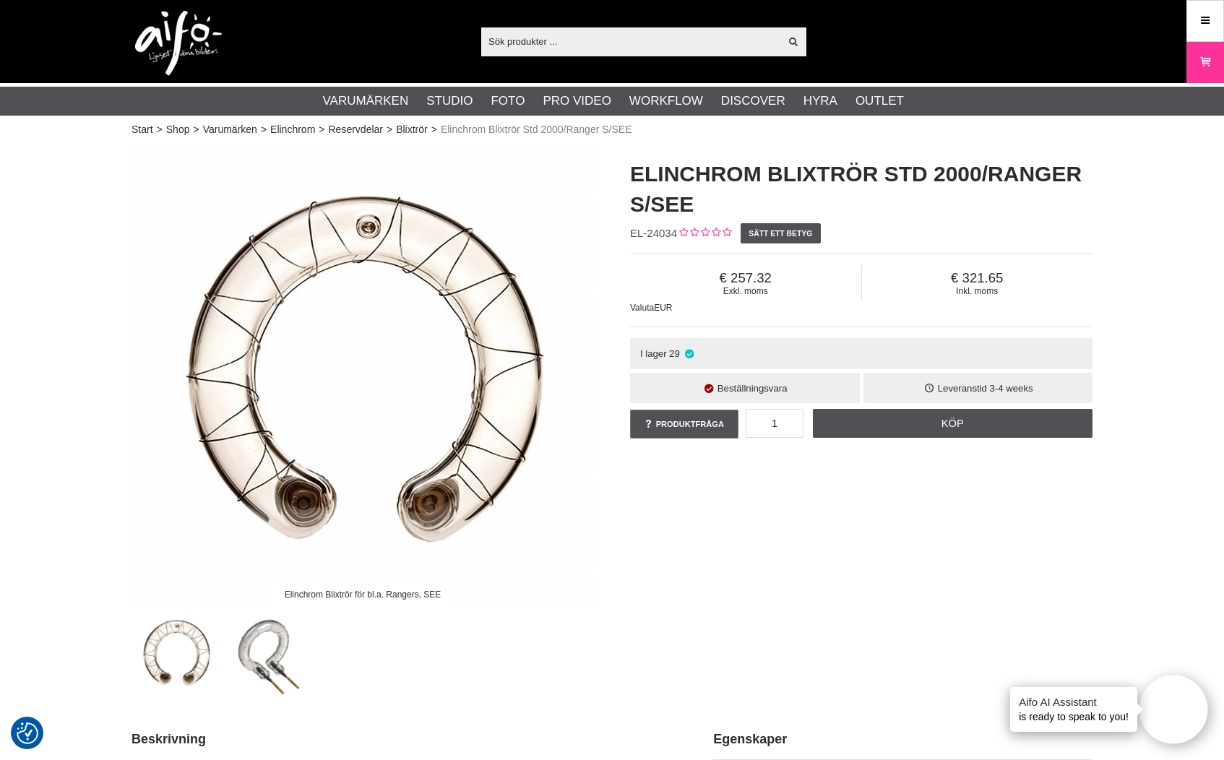
click at [291, 678] on img at bounding box center [269, 653] width 87 height 87
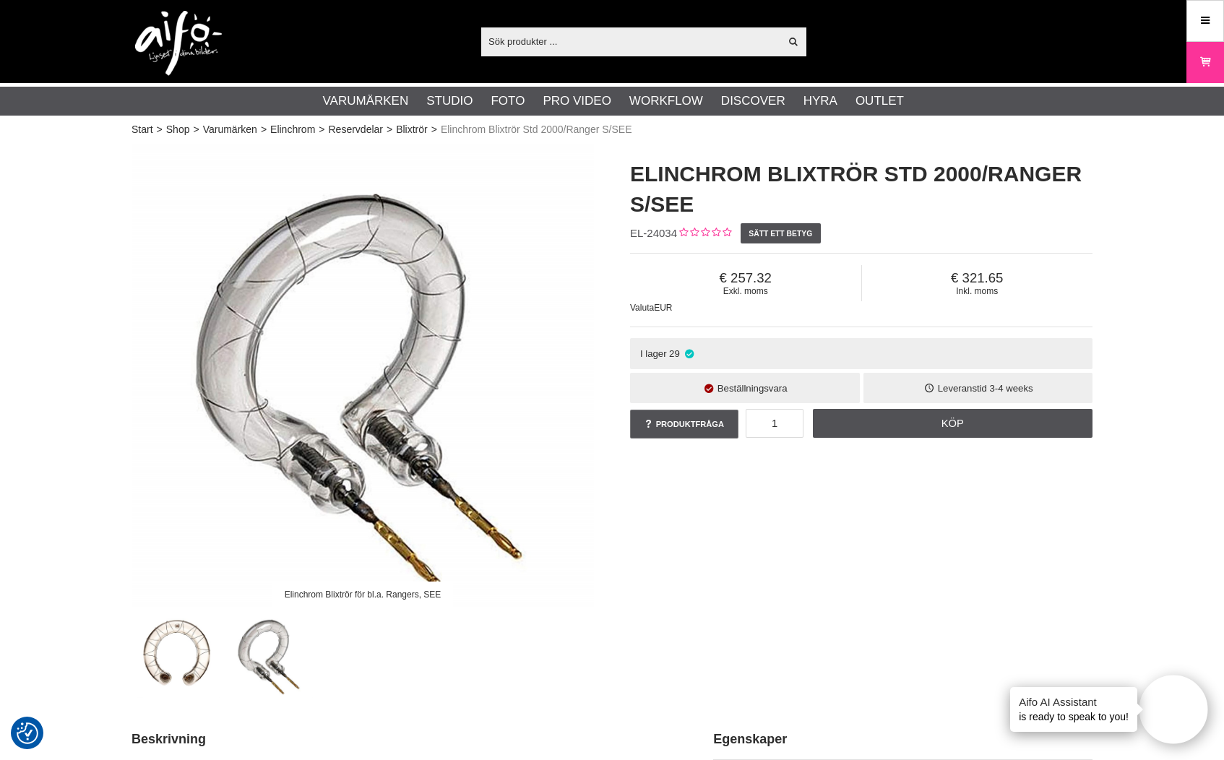
click at [219, 665] on img at bounding box center [176, 653] width 87 height 87
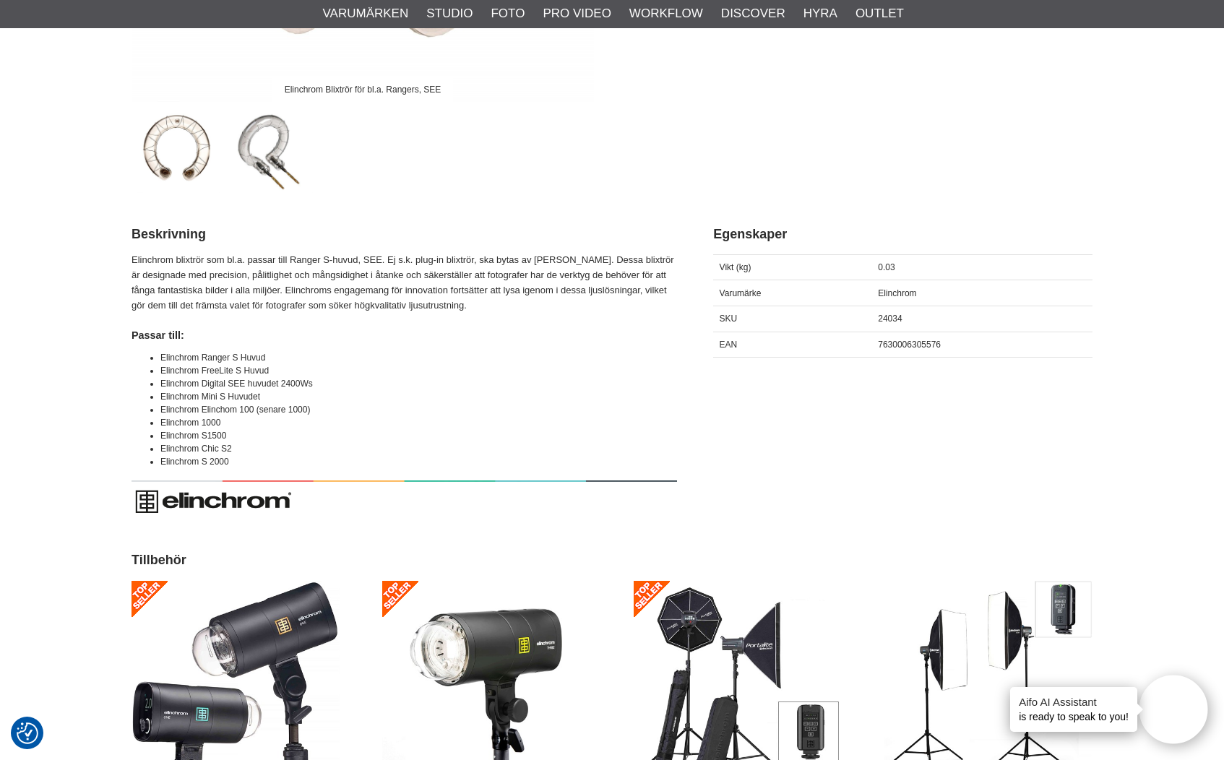
scroll to position [503, 0]
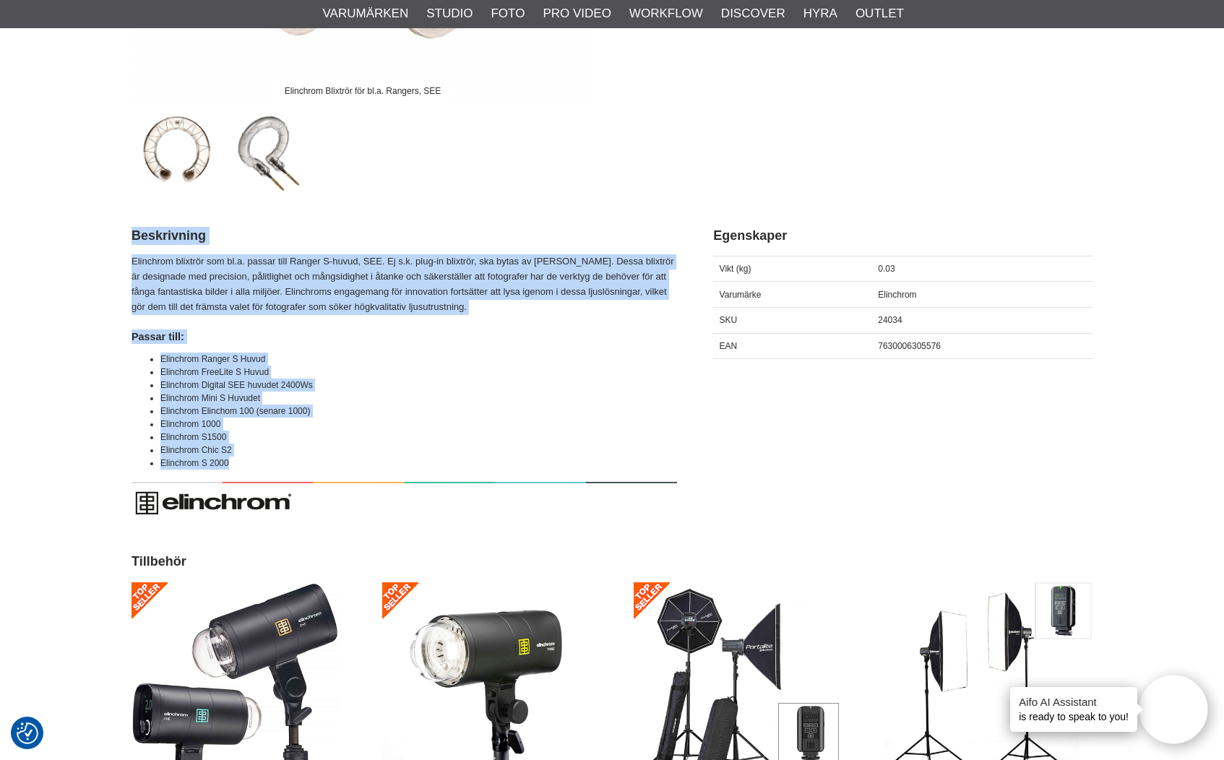
drag, startPoint x: 235, startPoint y: 458, endPoint x: 125, endPoint y: 262, distance: 224.4
click at [125, 262] on section "Elinchrom Blixtrör för bl.a. Rangers, SEE Elinchrom Blixtrör Std 2000/Ranger S/…" at bounding box center [612, 592] width 982 height 1903
copy div "Beskrivning Elinchrom blixtrör som bl.a. passar till Ranger S-huvud, SEE. Ej s.…"
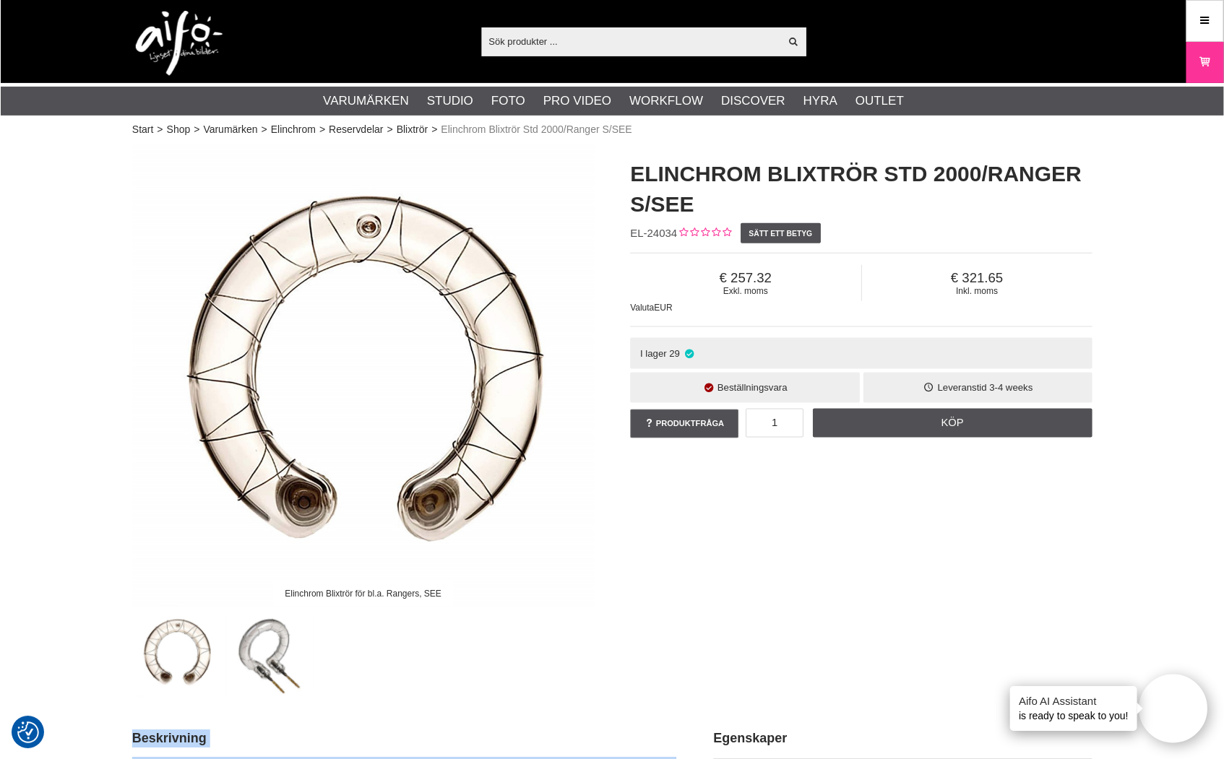
scroll to position [0, 0]
